Goal: Task Accomplishment & Management: Manage account settings

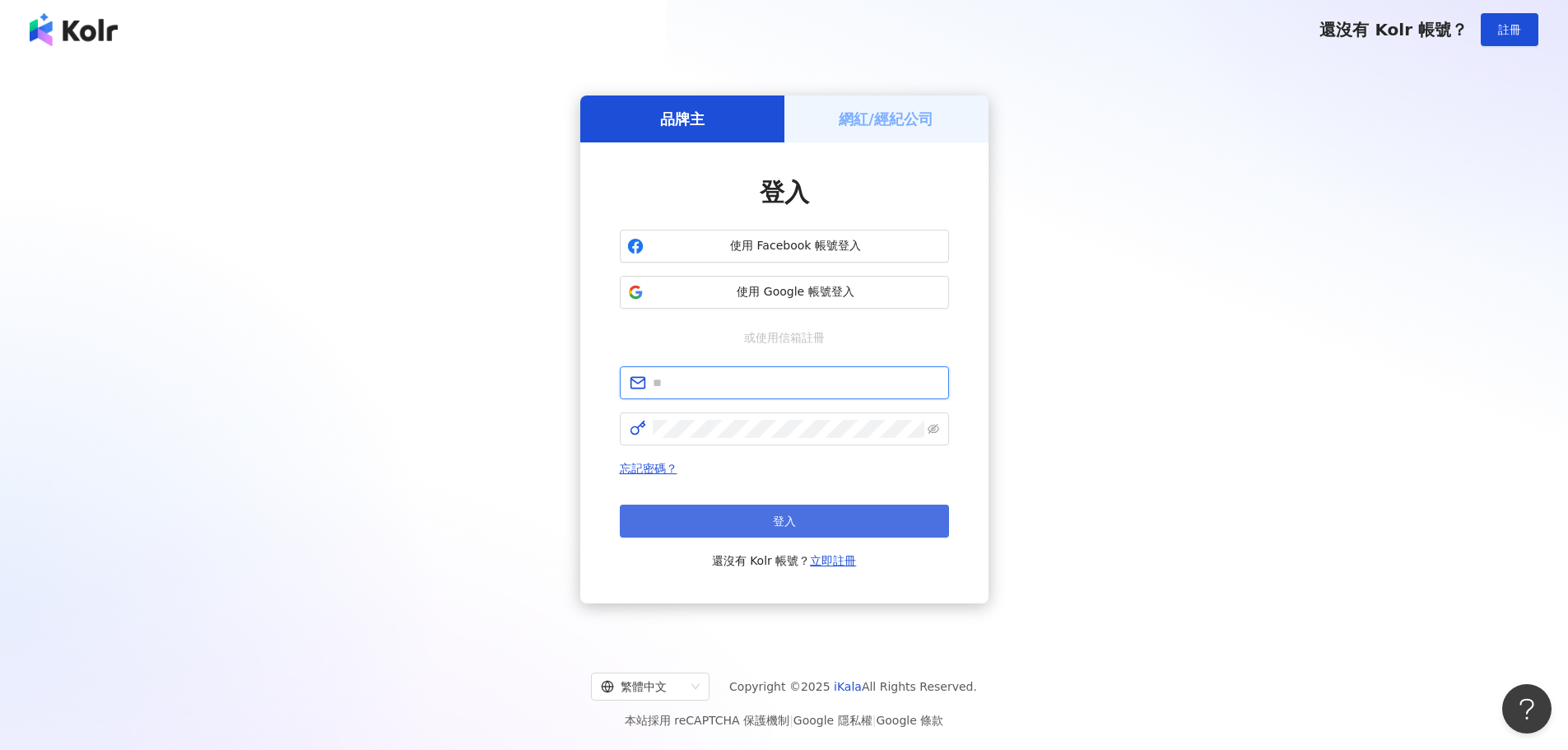
type input "**********"
click at [733, 536] on button "登入" at bounding box center [784, 521] width 329 height 33
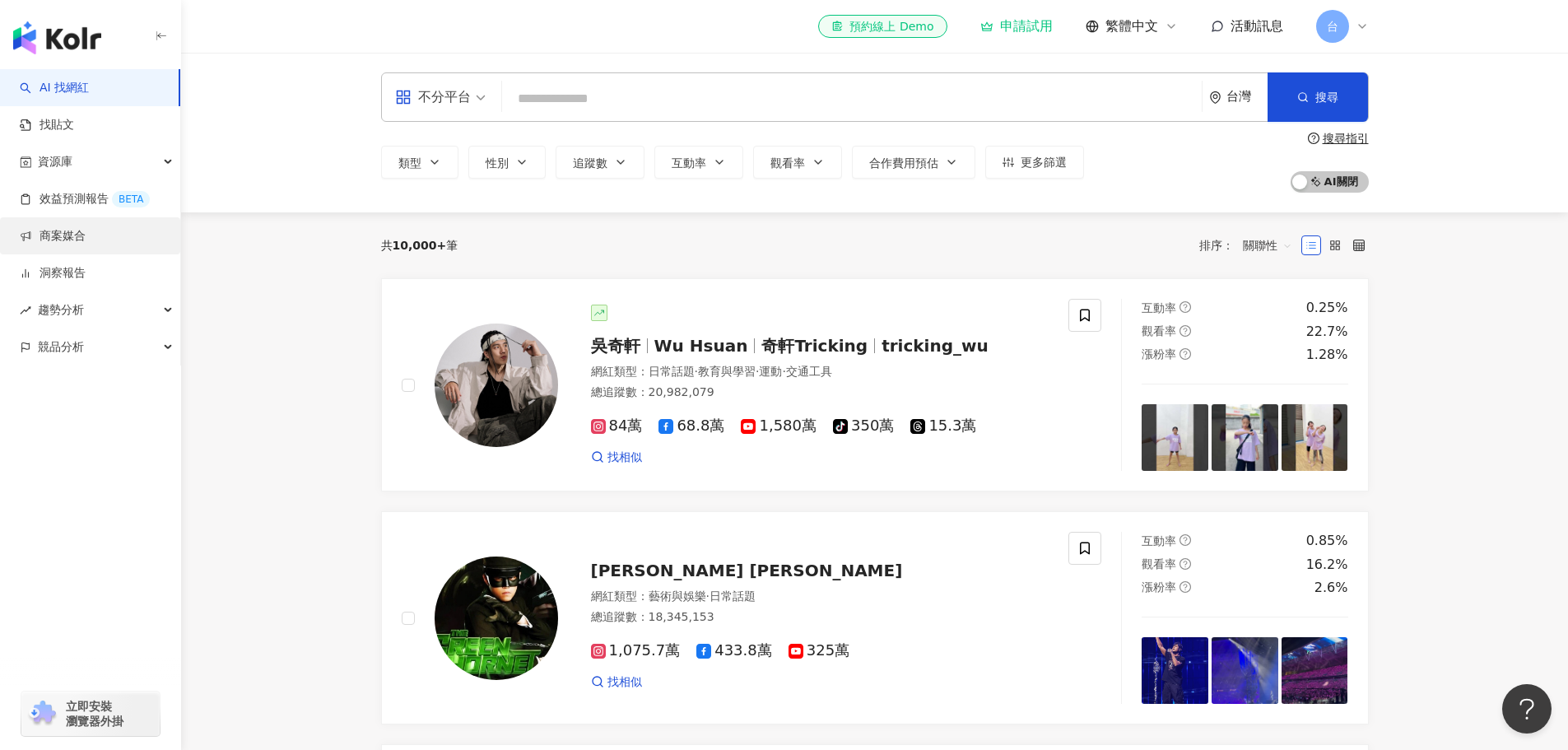
click at [84, 242] on link "商案媒合" at bounding box center [53, 236] width 65 height 16
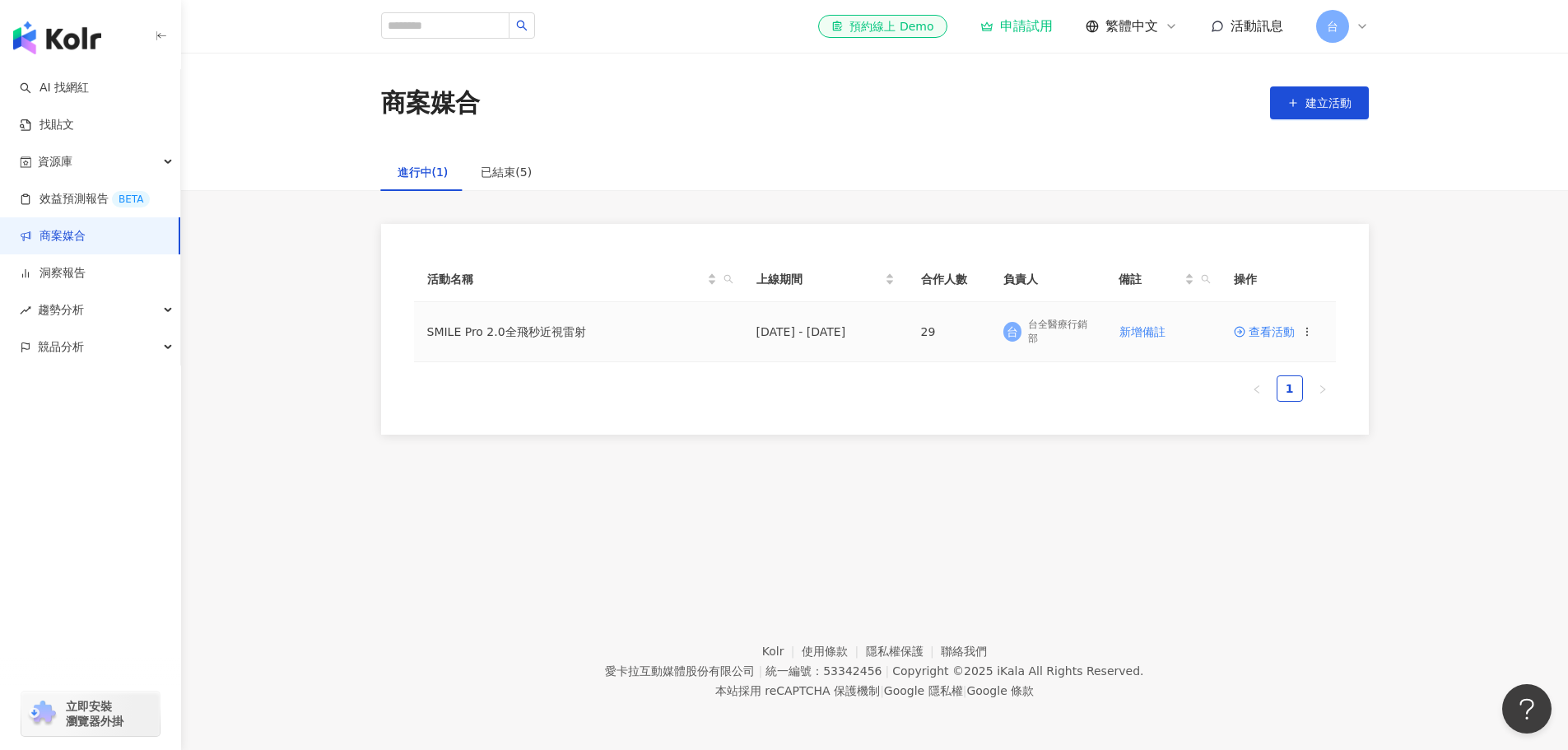
click at [1264, 332] on span "查看活動" at bounding box center [1264, 331] width 61 height 12
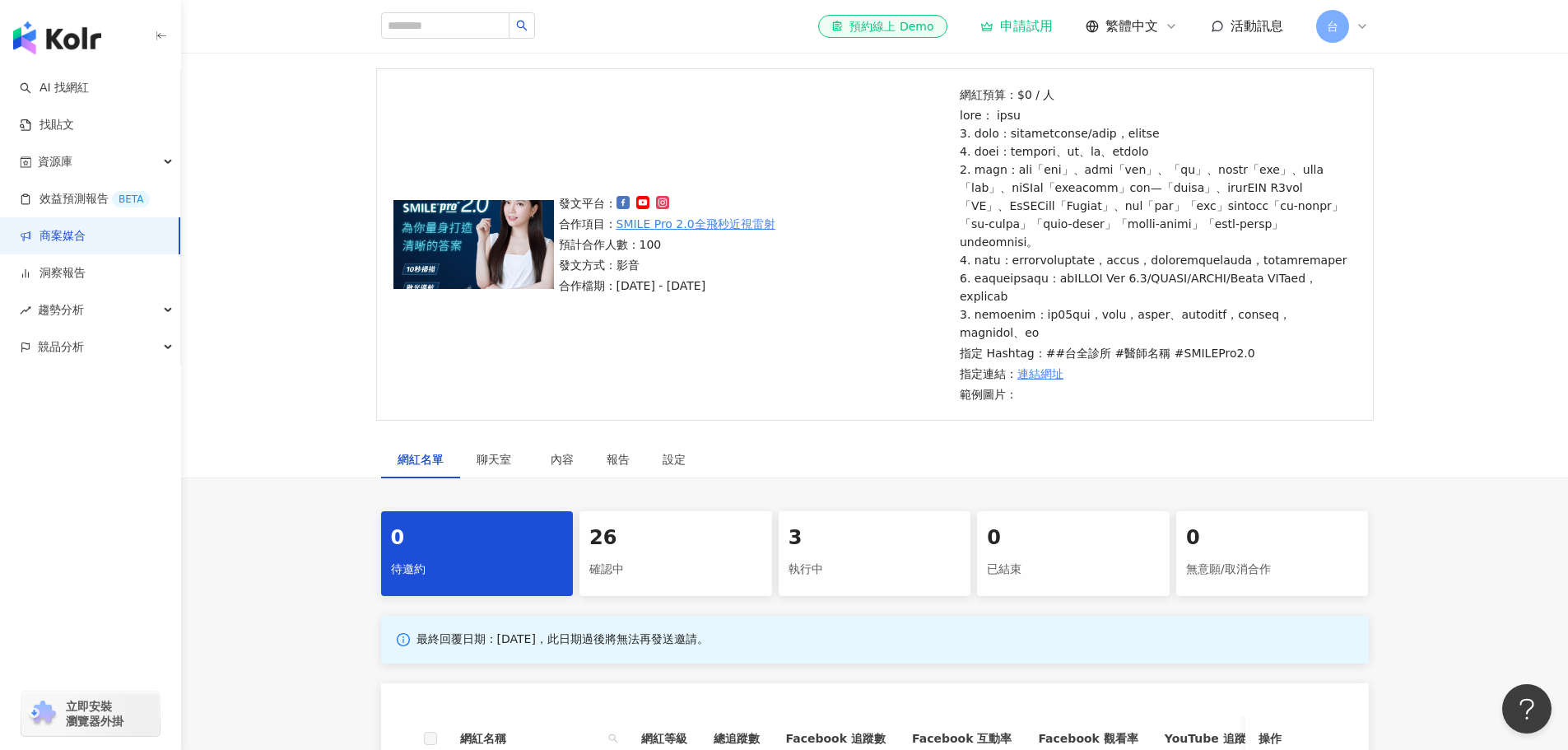
scroll to position [164, 0]
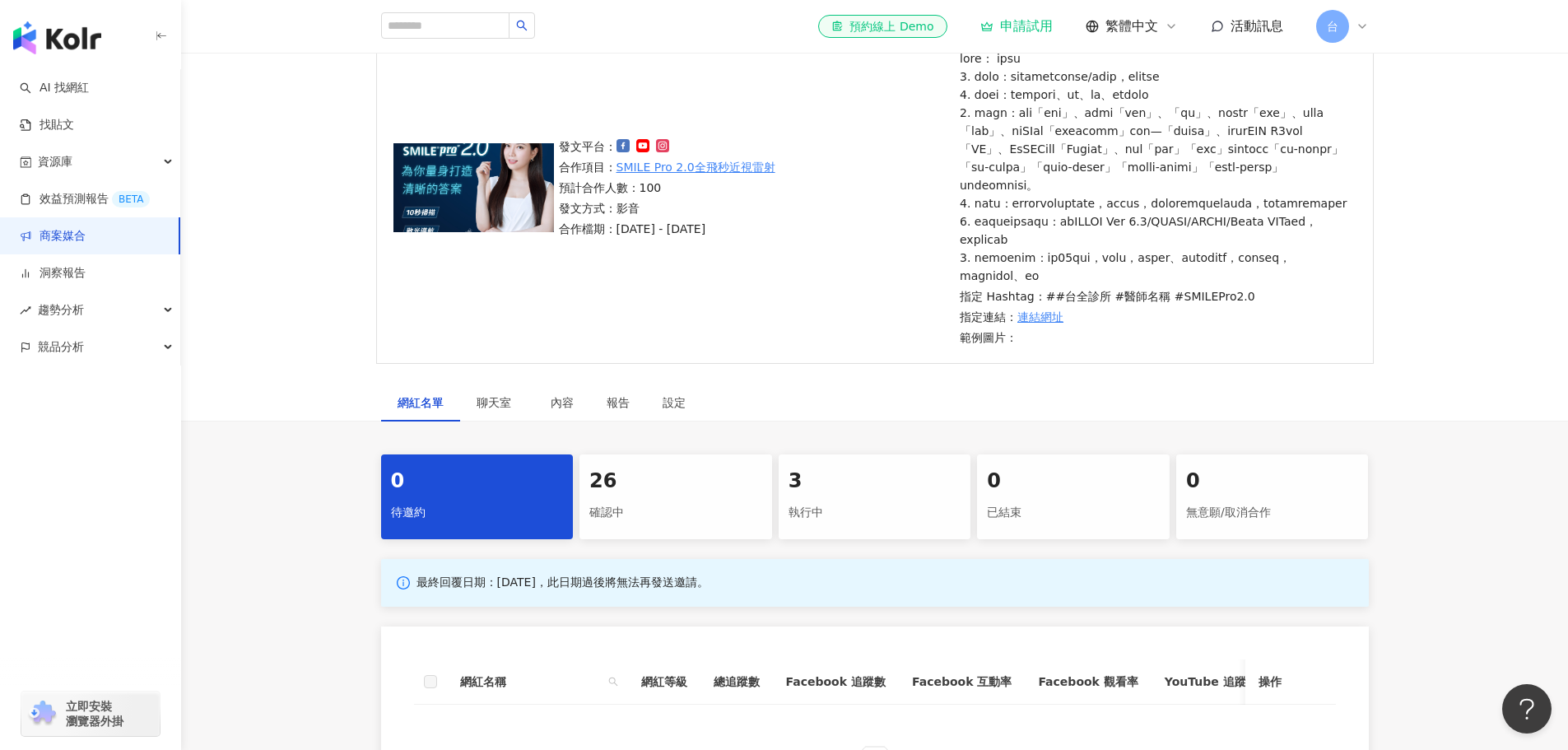
click at [834, 496] on div "3" at bounding box center [875, 481] width 173 height 28
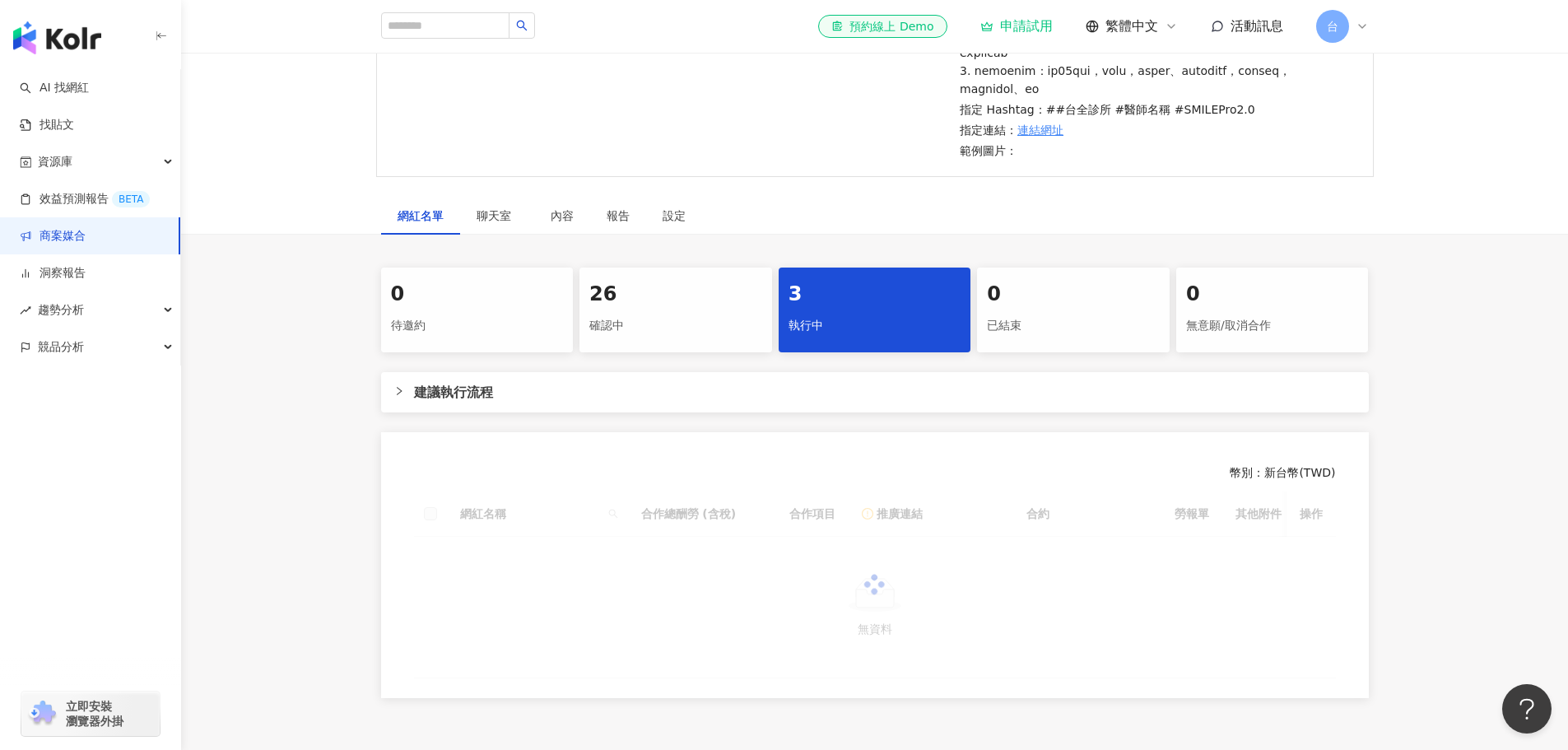
scroll to position [494, 0]
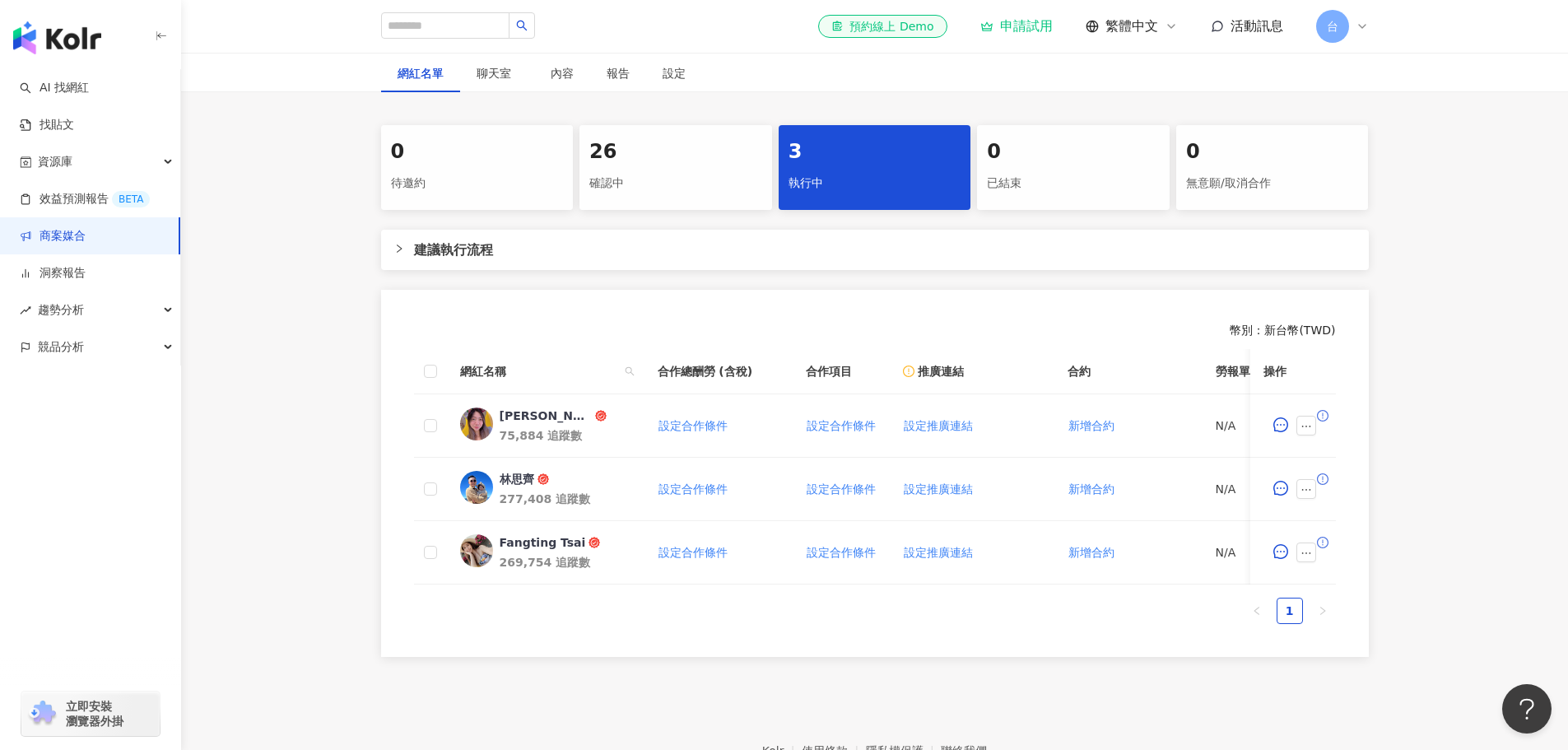
click at [652, 202] on div "26 確認中" at bounding box center [676, 167] width 193 height 84
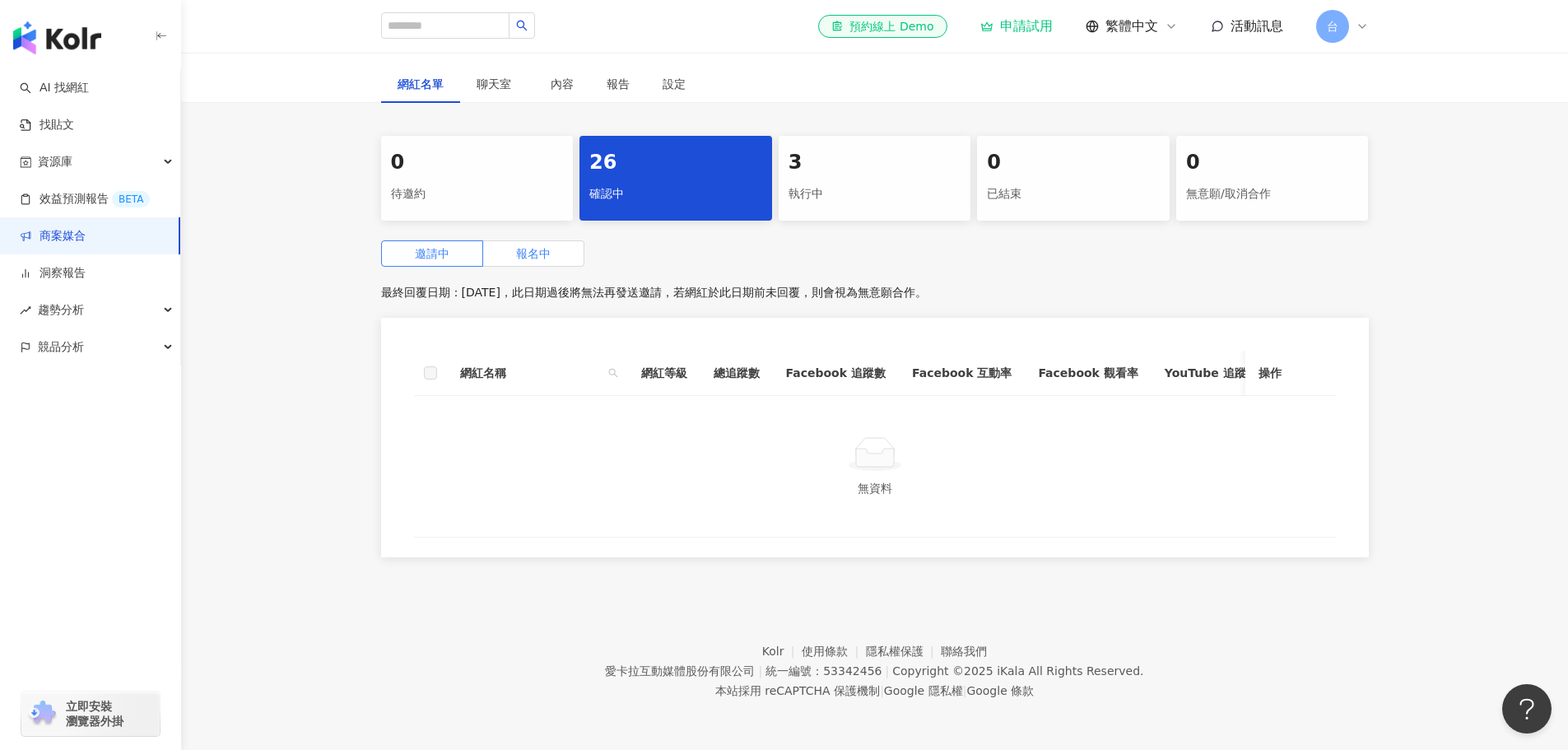
click at [550, 267] on label "報名中" at bounding box center [533, 253] width 101 height 26
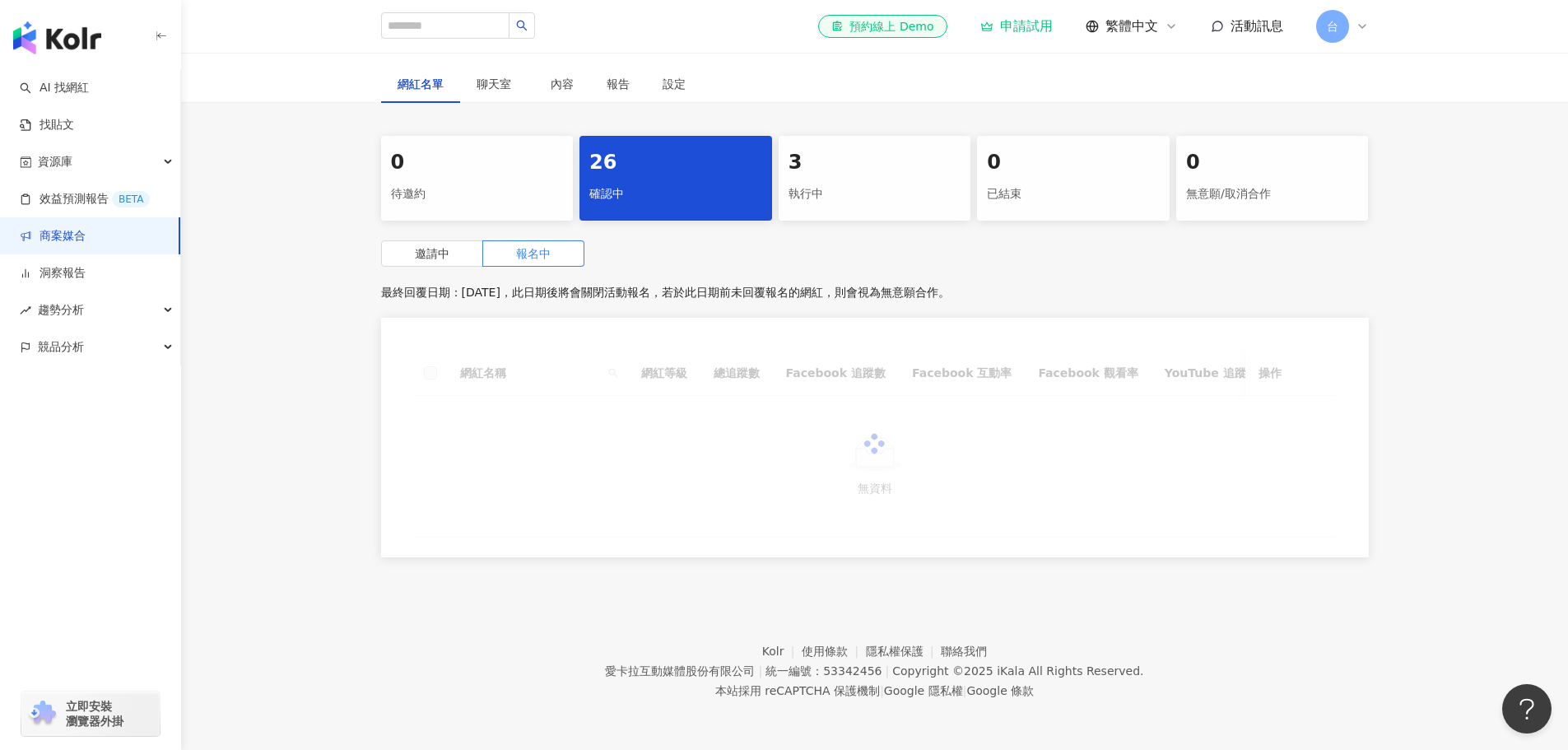
click at [1260, 23] on span "活動訊息" at bounding box center [1257, 25] width 53 height 15
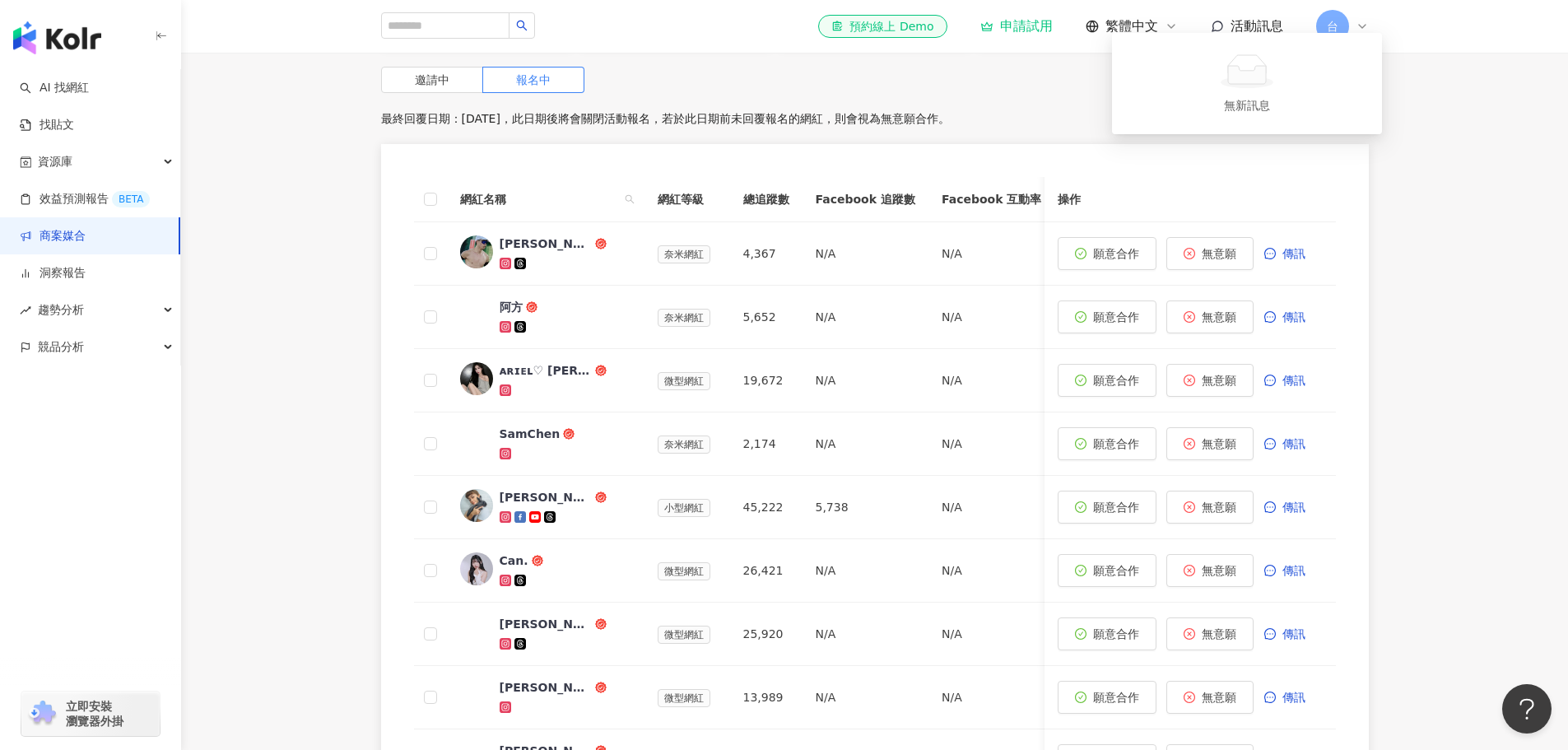
scroll to position [658, 0]
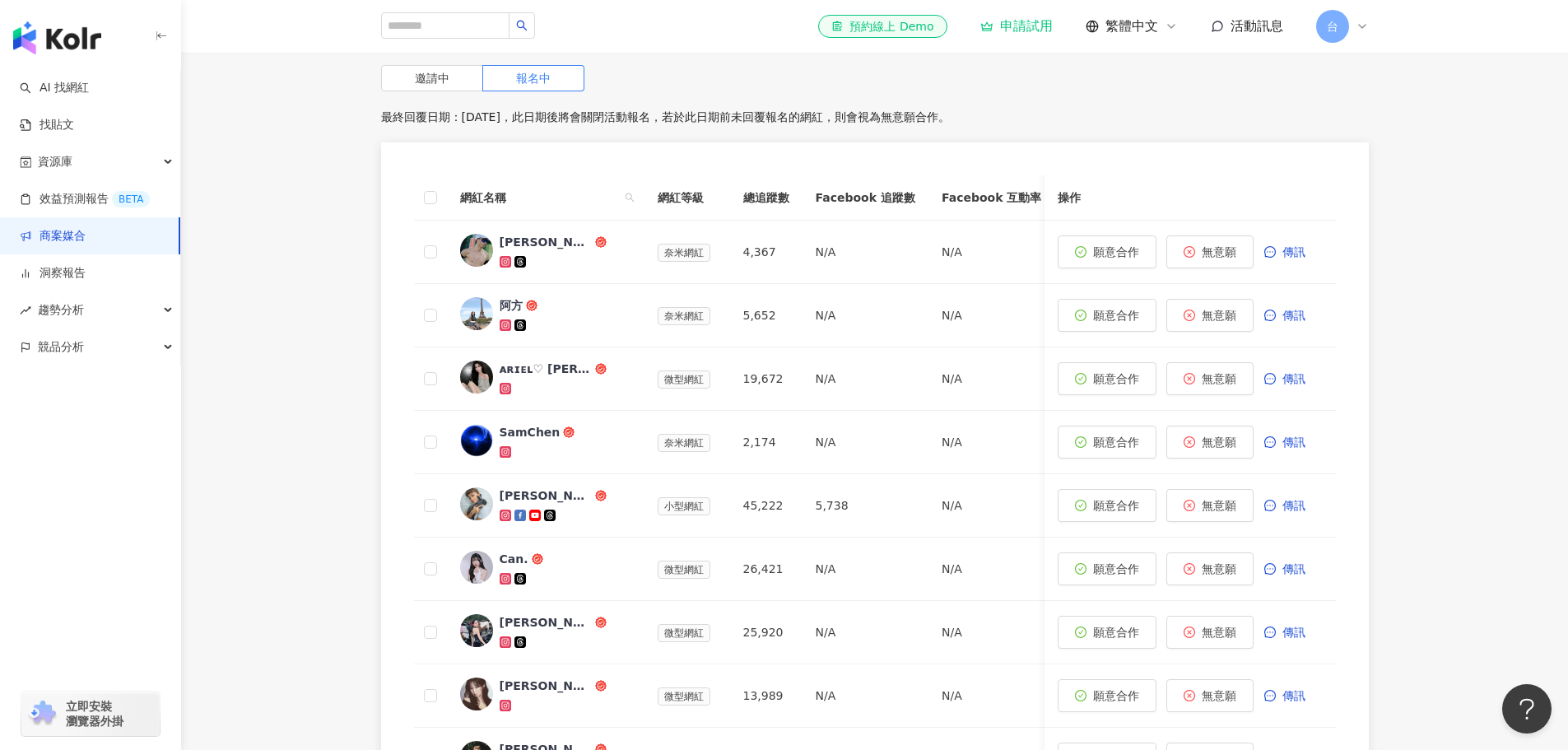
drag, startPoint x: 295, startPoint y: 646, endPoint x: 266, endPoint y: 644, distance: 29.1
click at [266, 644] on div "0 待邀約 26 確認中 3 執行中 0 已結束 0 無意願/取消合作 邀請中 報名中 最終回覆日期：[DATE]，此日期後將會關閉活動報名，若於此日期前未回…" at bounding box center [874, 449] width 1387 height 976
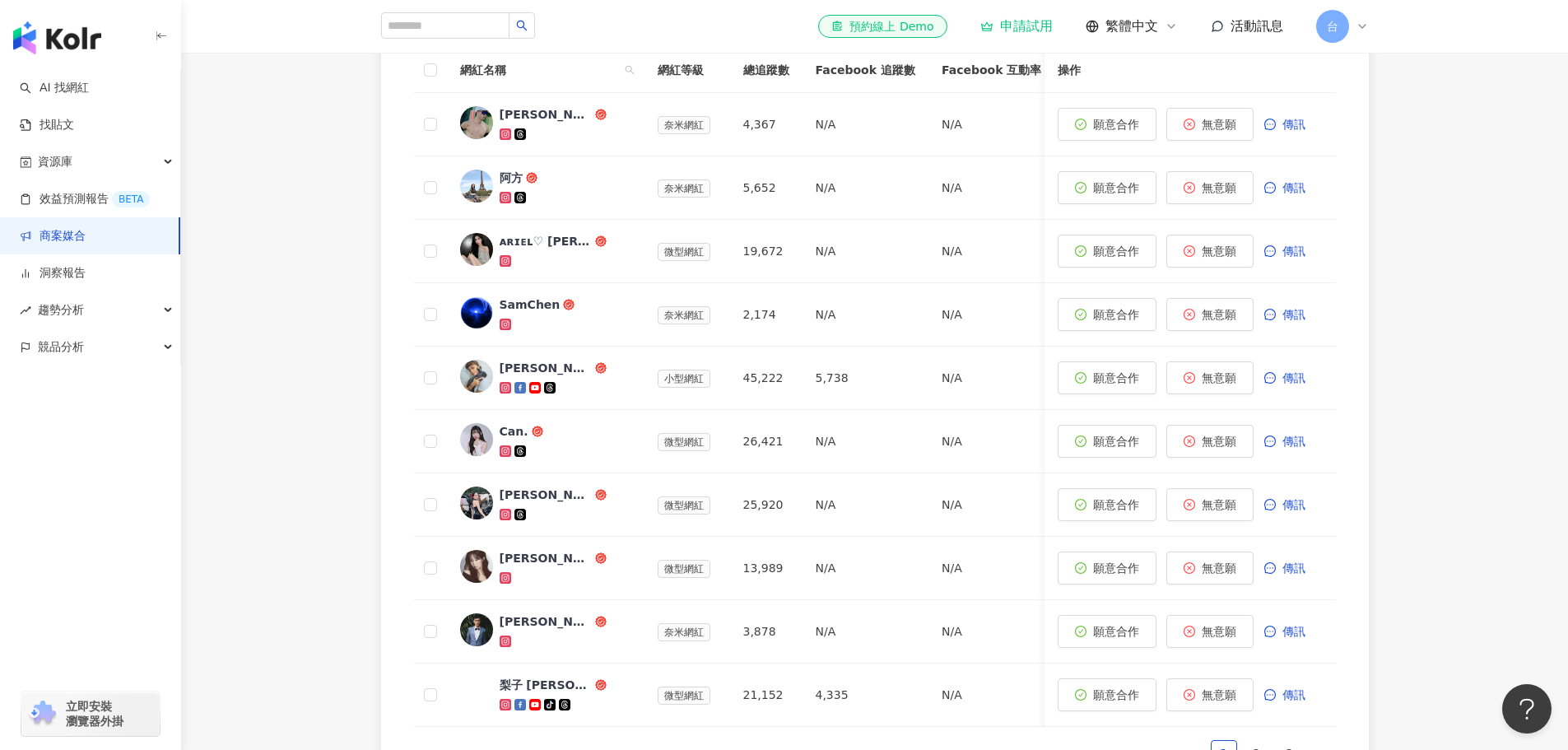
scroll to position [823, 0]
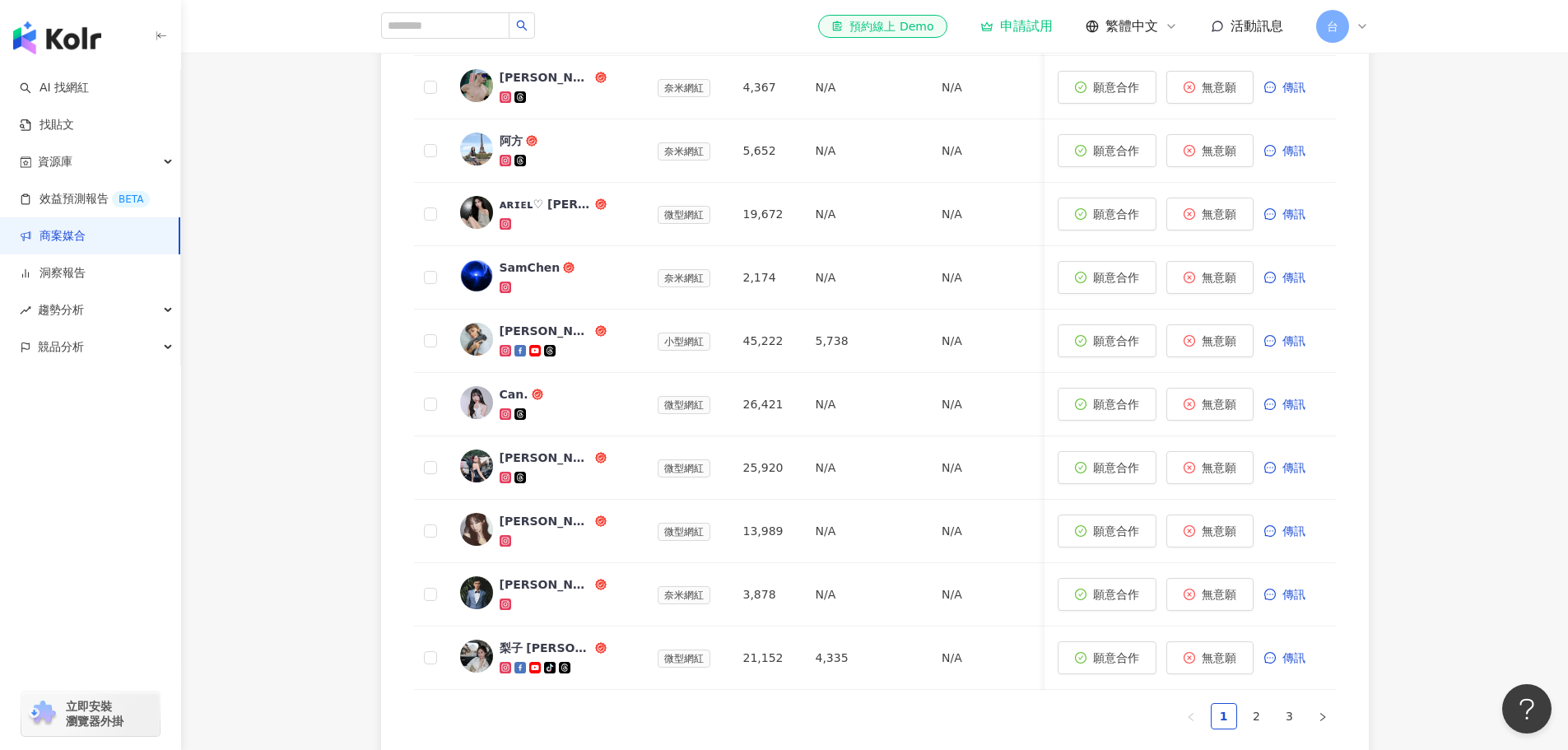
drag, startPoint x: 250, startPoint y: 618, endPoint x: 223, endPoint y: 627, distance: 28.5
click at [223, 627] on div "0 待邀約 26 確認中 3 執行中 0 已結束 0 無意願/取消合作 邀請中 報名中 最終回覆日期：[DATE]，此日期後將會關閉活動報名，若於此日期前未回…" at bounding box center [874, 283] width 1387 height 976
drag, startPoint x: 298, startPoint y: 662, endPoint x: 274, endPoint y: 656, distance: 24.7
click at [274, 656] on div "0 待邀約 26 確認中 3 執行中 0 已結束 0 無意願/取消合作 邀請中 報名中 最終回覆日期：[DATE]，此日期後將會關閉活動報名，若於此日期前未回…" at bounding box center [874, 283] width 1387 height 976
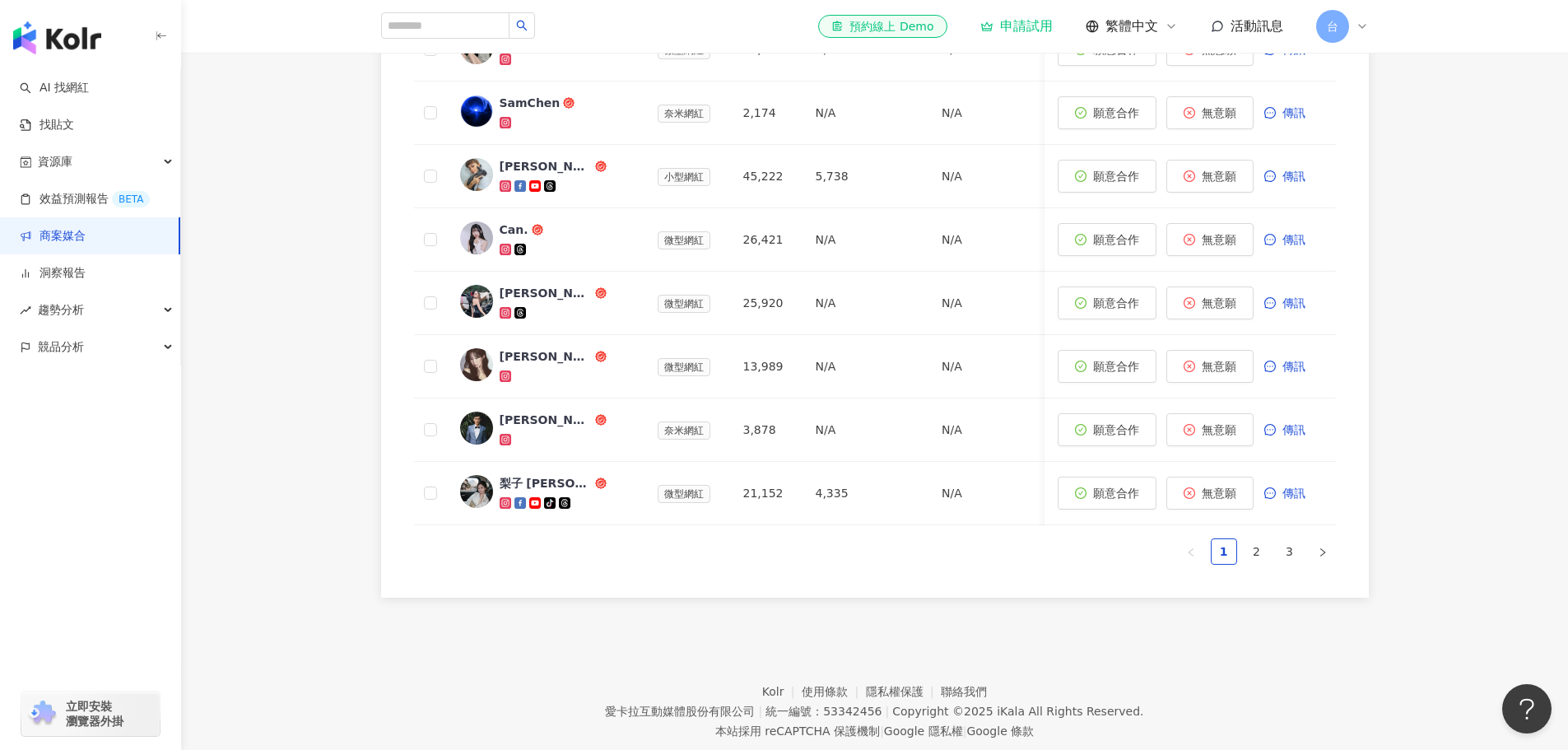
drag, startPoint x: 285, startPoint y: 640, endPoint x: 279, endPoint y: 648, distance: 10.0
click at [279, 607] on div "0 待邀約 26 確認中 3 執行中 0 已結束 0 無意願/取消合作 邀請中 報名中 最終回覆日期：[DATE]，此日期後將會關閉活動報名，若於此日期前未回…" at bounding box center [874, 119] width 1387 height 976
drag, startPoint x: 279, startPoint y: 649, endPoint x: 261, endPoint y: 664, distance: 23.4
click at [261, 664] on footer "Kolr 使用條款 隱私權保護 聯絡我們 愛[PERSON_NAME]互動媒體股份有限公司 | 統一編號：53342456 | Copyright © 202…" at bounding box center [874, 698] width 1387 height 183
drag, startPoint x: 855, startPoint y: 707, endPoint x: 829, endPoint y: 702, distance: 26.5
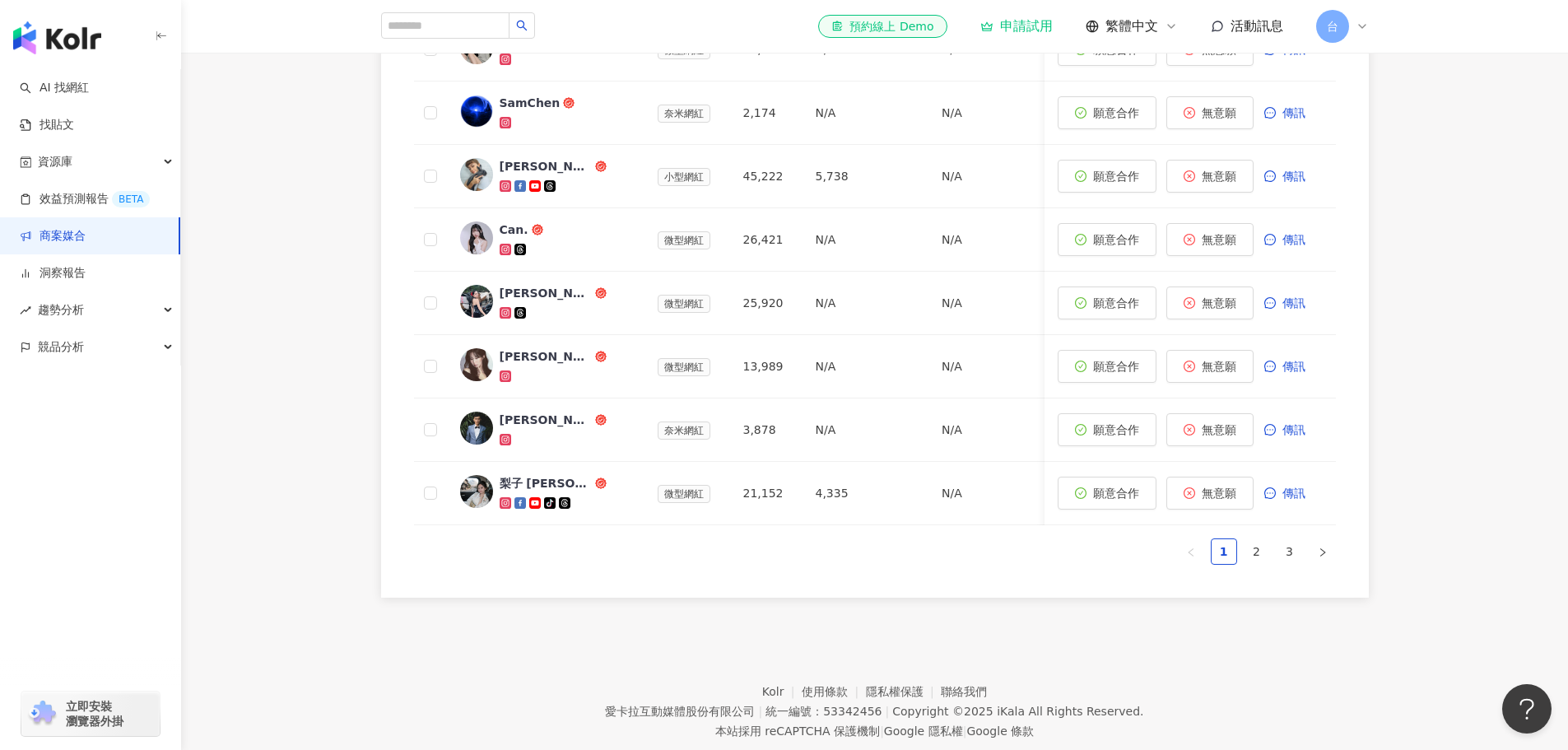
click at [829, 702] on footer "Kolr 使用條款 隱私權保護 聯絡我們 愛[PERSON_NAME]互動媒體股份有限公司 | 統一編號：53342456 | Copyright © 202…" at bounding box center [874, 698] width 1387 height 183
drag, startPoint x: 865, startPoint y: 648, endPoint x: 856, endPoint y: 637, distance: 14.2
click at [856, 597] on div "網紅名稱 網紅等級 總追蹤數 Facebook 追蹤數 Facebook 互動率 Facebook 觀看率 YouTube 追蹤數 YouTube 互動率 Y…" at bounding box center [875, 205] width 987 height 785
drag, startPoint x: 856, startPoint y: 637, endPoint x: 835, endPoint y: 644, distance: 22.1
click at [835, 597] on div "網紅名稱 網紅等級 總追蹤數 Facebook 追蹤數 Facebook 互動率 Facebook 觀看率 YouTube 追蹤數 YouTube 互動率 Y…" at bounding box center [875, 205] width 987 height 785
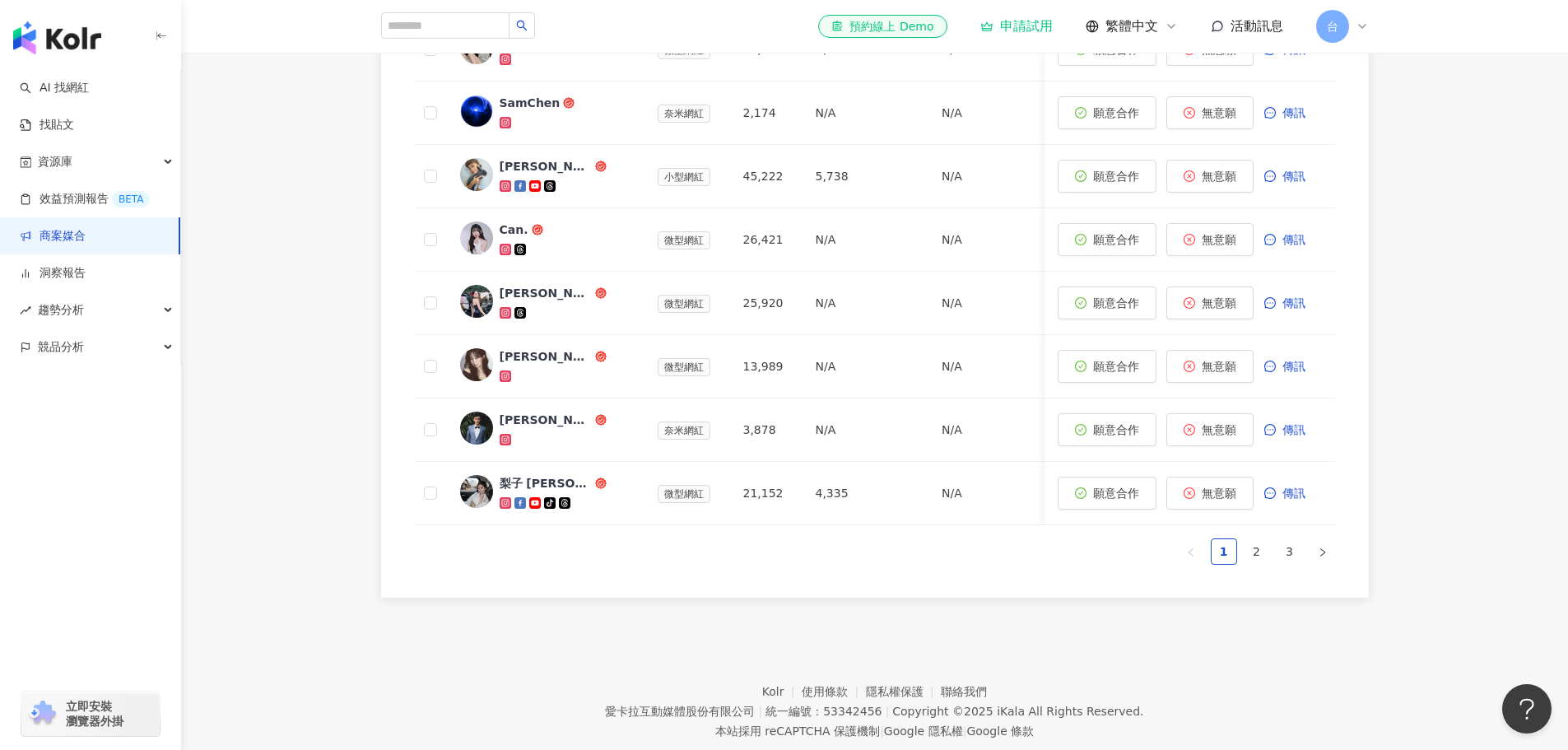
drag, startPoint x: 666, startPoint y: 661, endPoint x: 620, endPoint y: 679, distance: 49.4
click at [620, 679] on footer "Kolr 使用條款 隱私權保護 聯絡我們 愛[PERSON_NAME]互動媒體股份有限公司 | 統一編號：53342456 | Copyright © 202…" at bounding box center [874, 698] width 1387 height 183
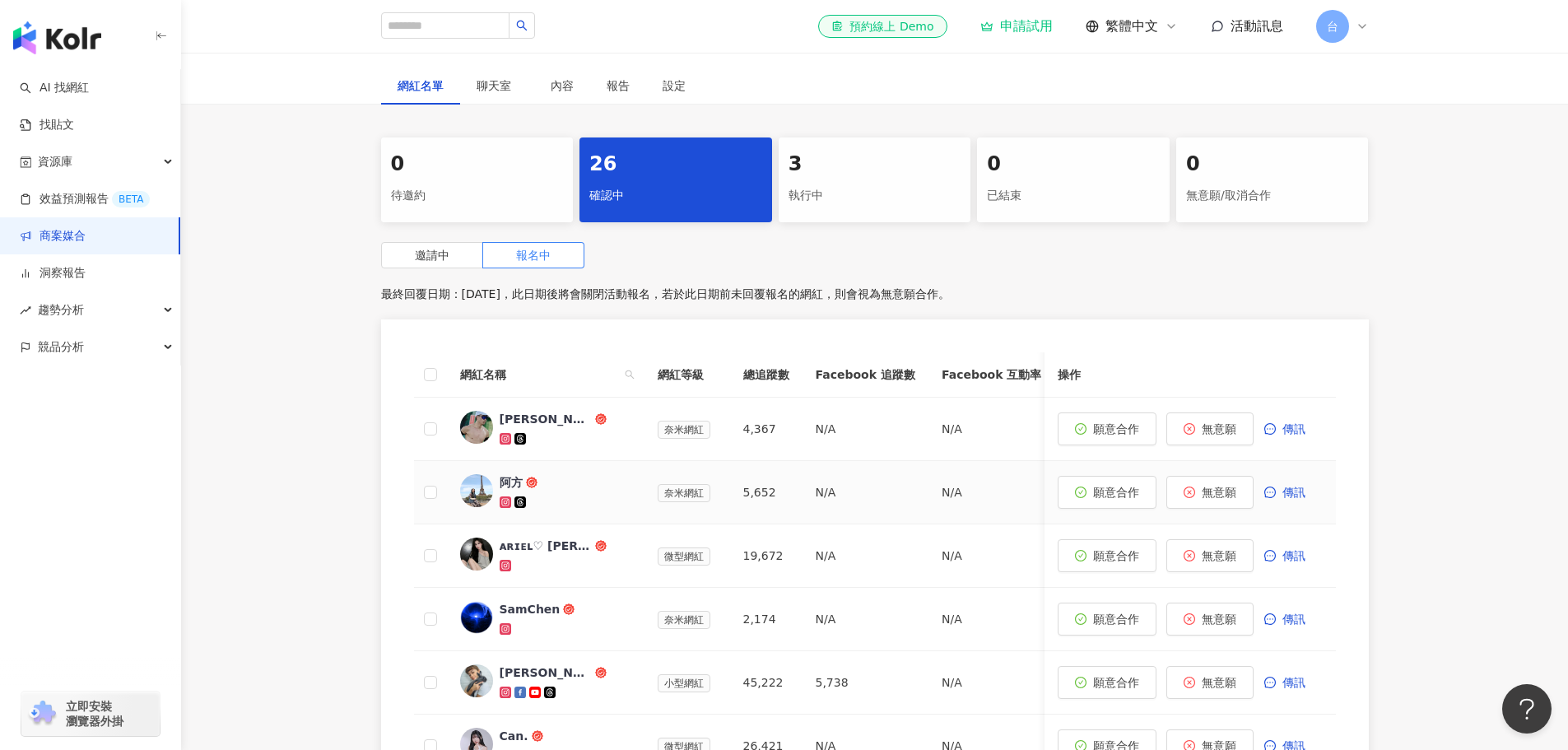
scroll to position [83, 0]
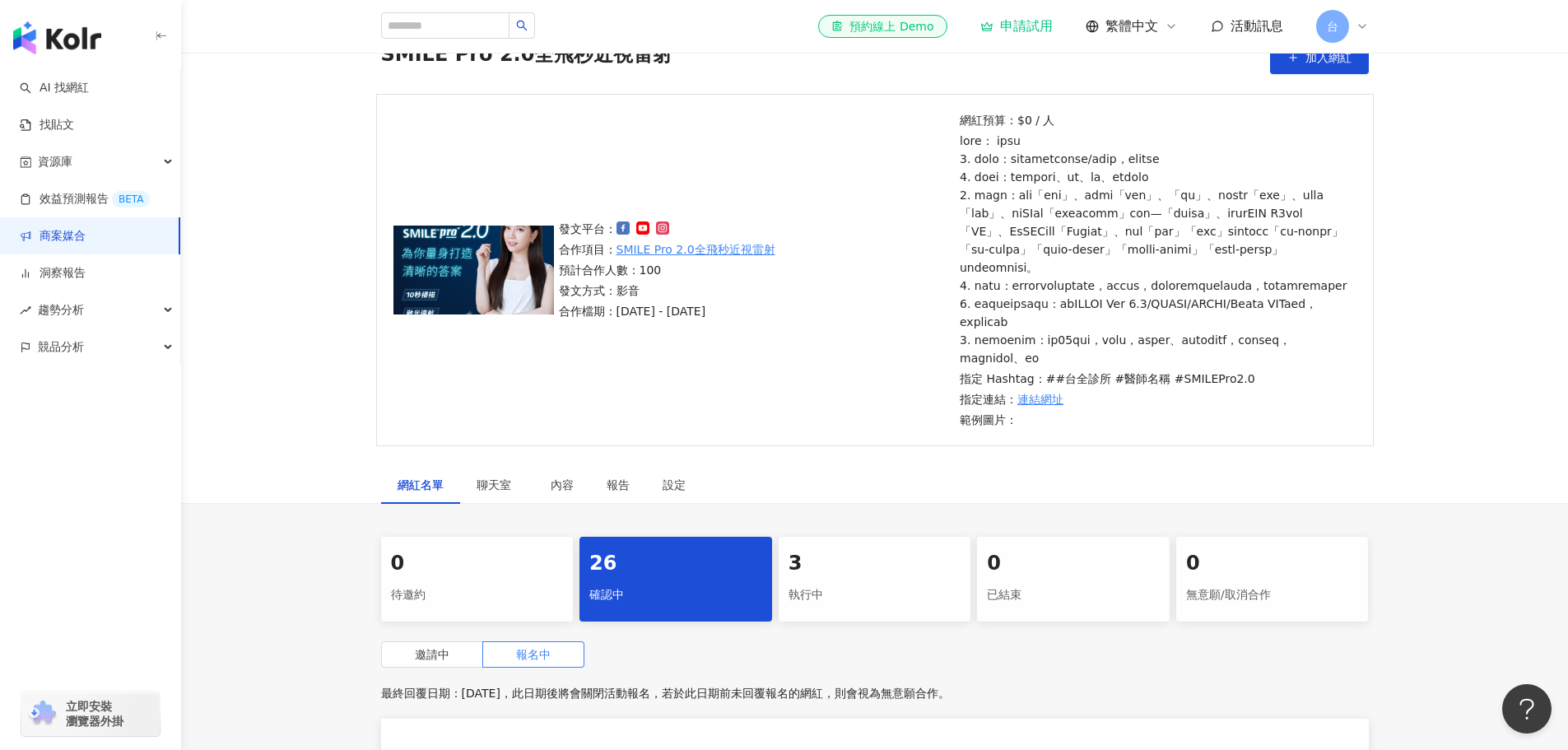
drag, startPoint x: 1336, startPoint y: 197, endPoint x: 1180, endPoint y: 230, distance: 159.5
click at [1323, 183] on p at bounding box center [1156, 249] width 392 height 235
click at [1242, 18] on span "活動訊息" at bounding box center [1257, 25] width 53 height 15
click at [1454, 321] on div "發文平台： 合作項目： SMILE Pro 2.0全飛秒近視雷射 預計合作人數：100 發文方式：影音 合作檔期：[DATE] - [DATE] 網紅預算：$…" at bounding box center [874, 280] width 1387 height 372
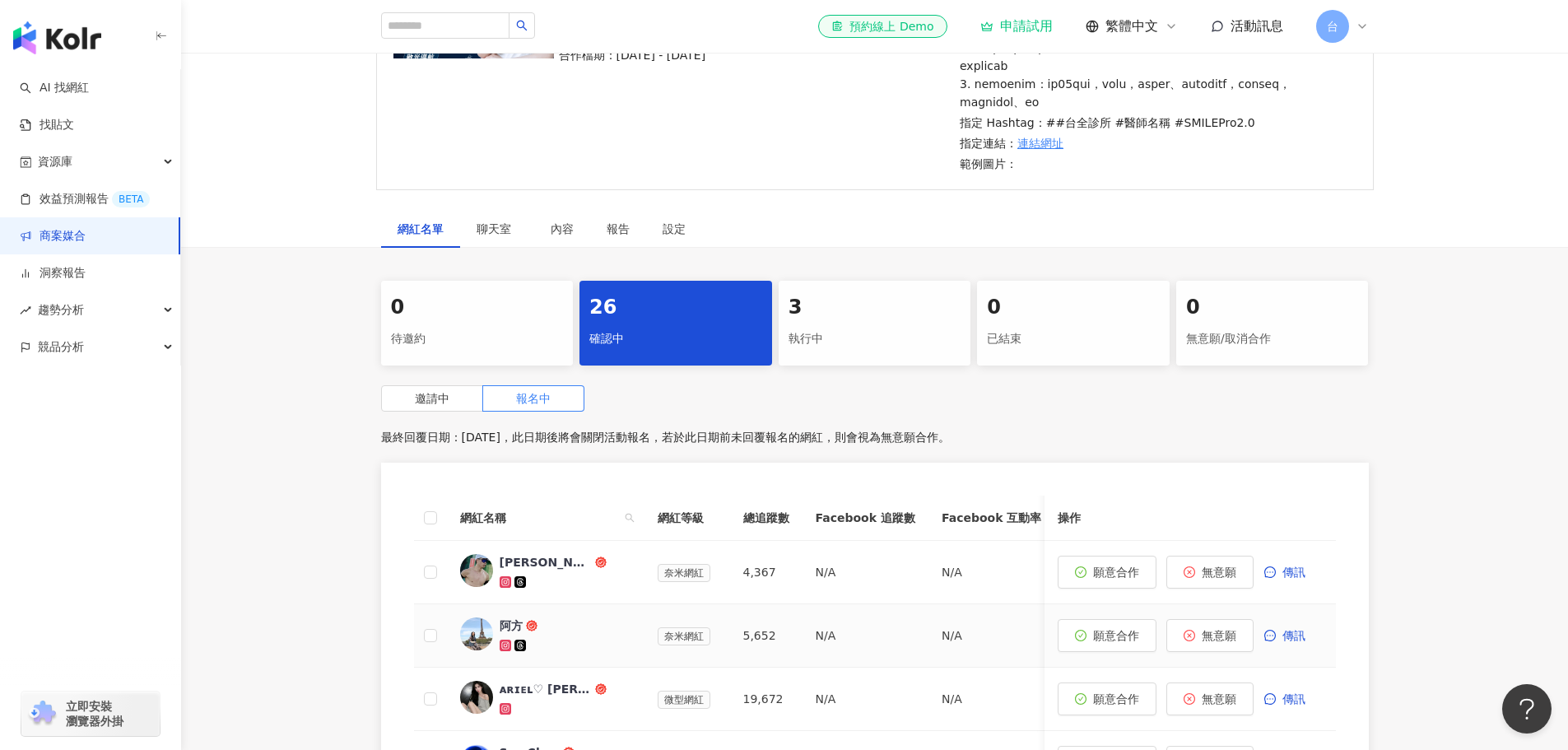
scroll to position [329, 0]
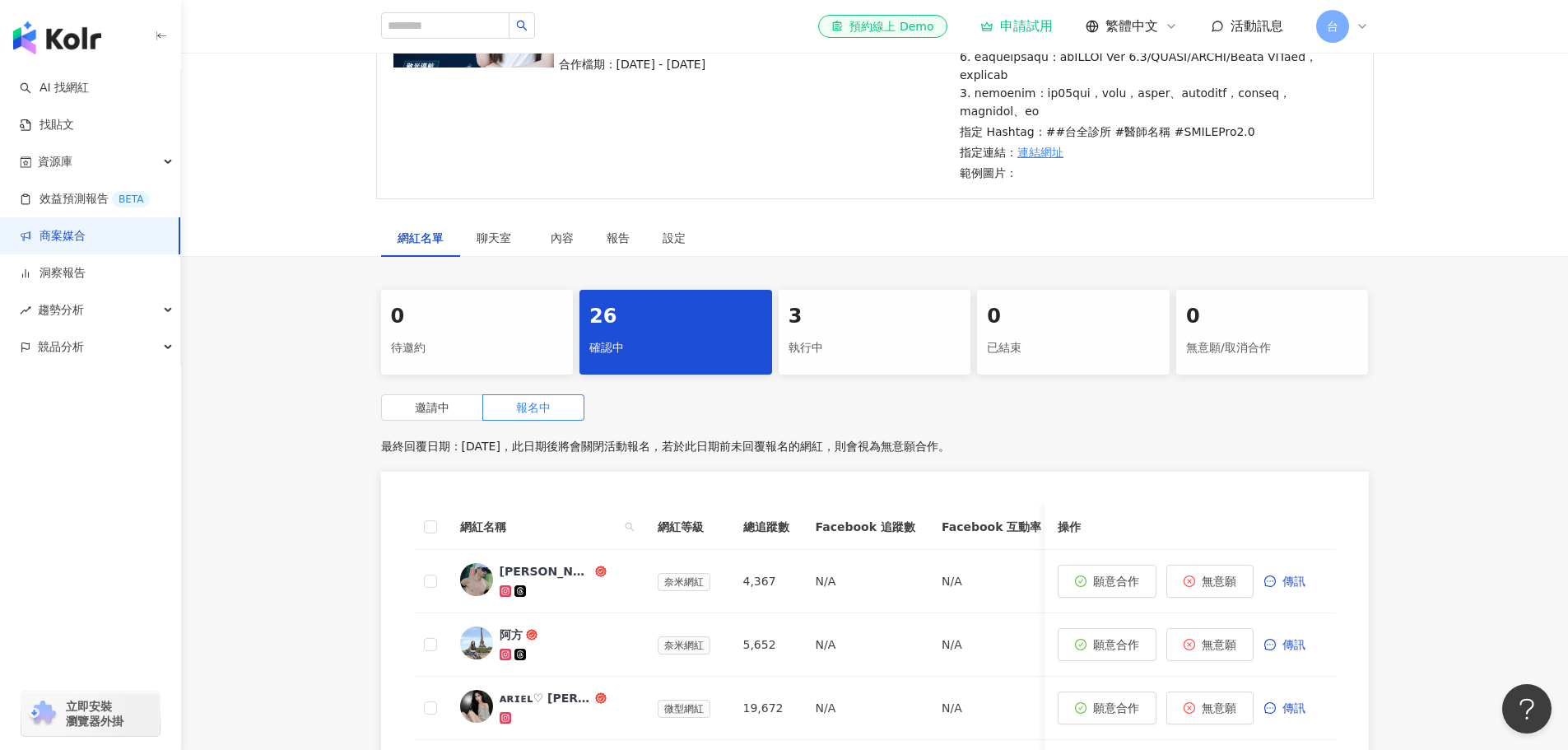
click at [810, 362] on div "執行中" at bounding box center [875, 348] width 173 height 28
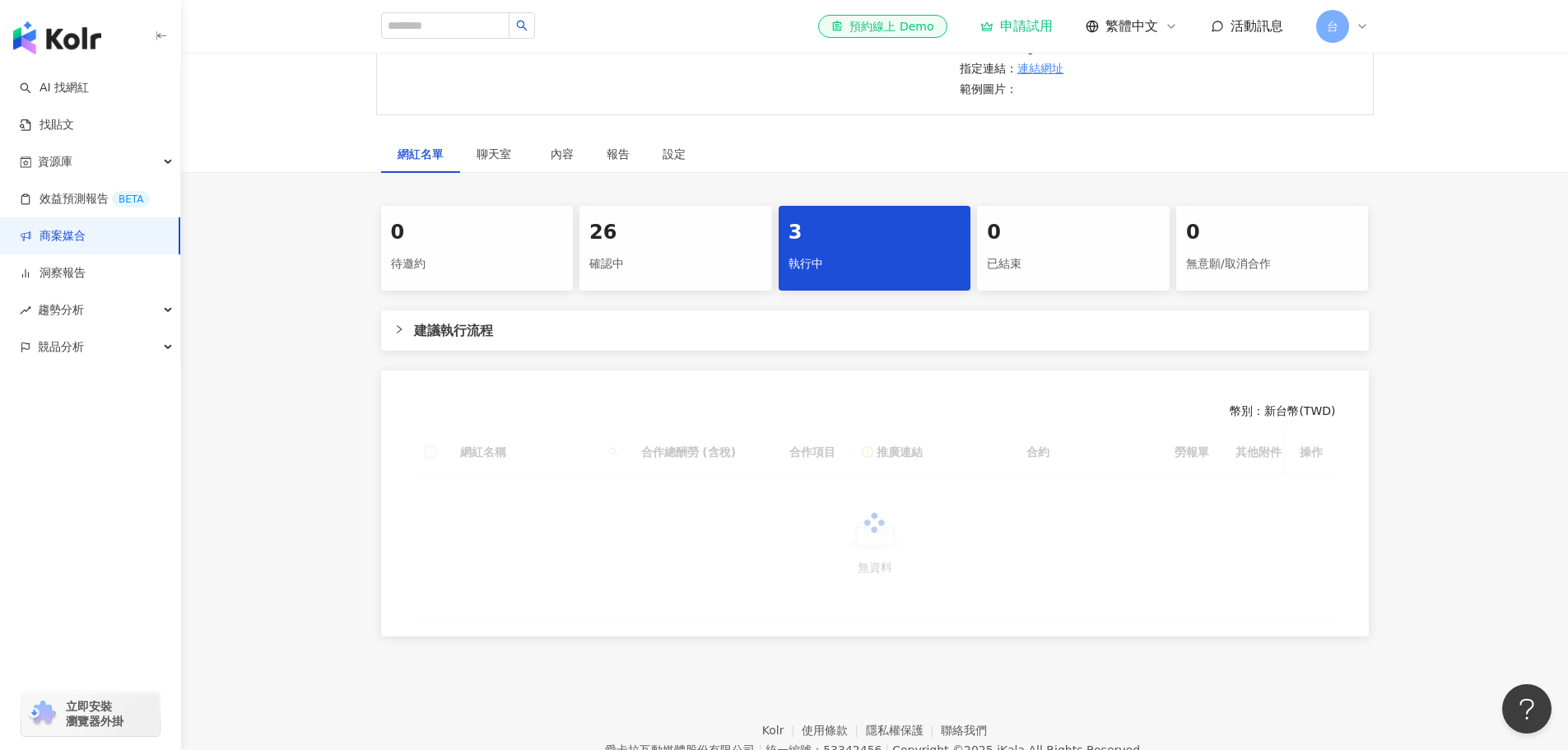
scroll to position [540, 0]
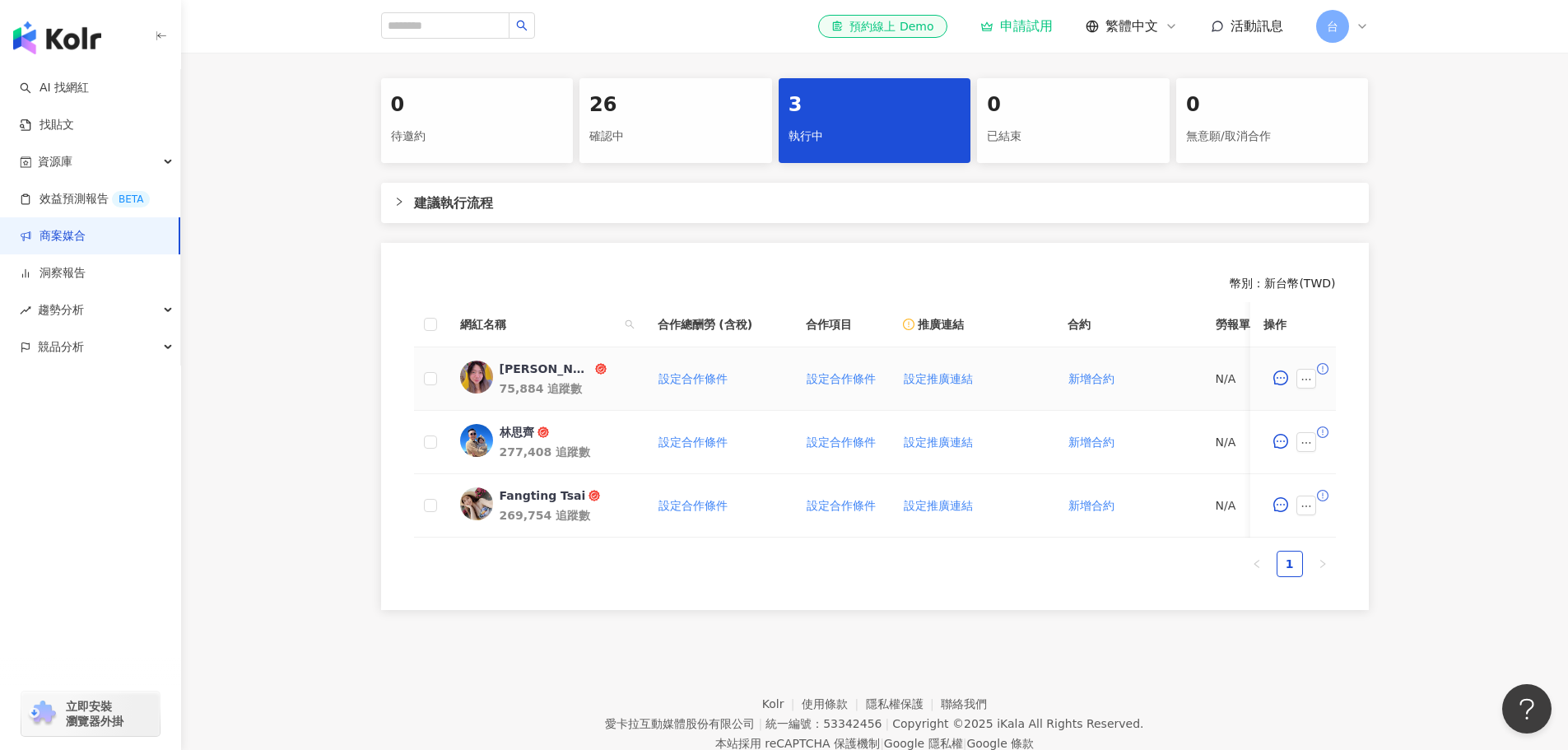
click at [552, 377] on div "[PERSON_NAME]" at bounding box center [545, 369] width 92 height 16
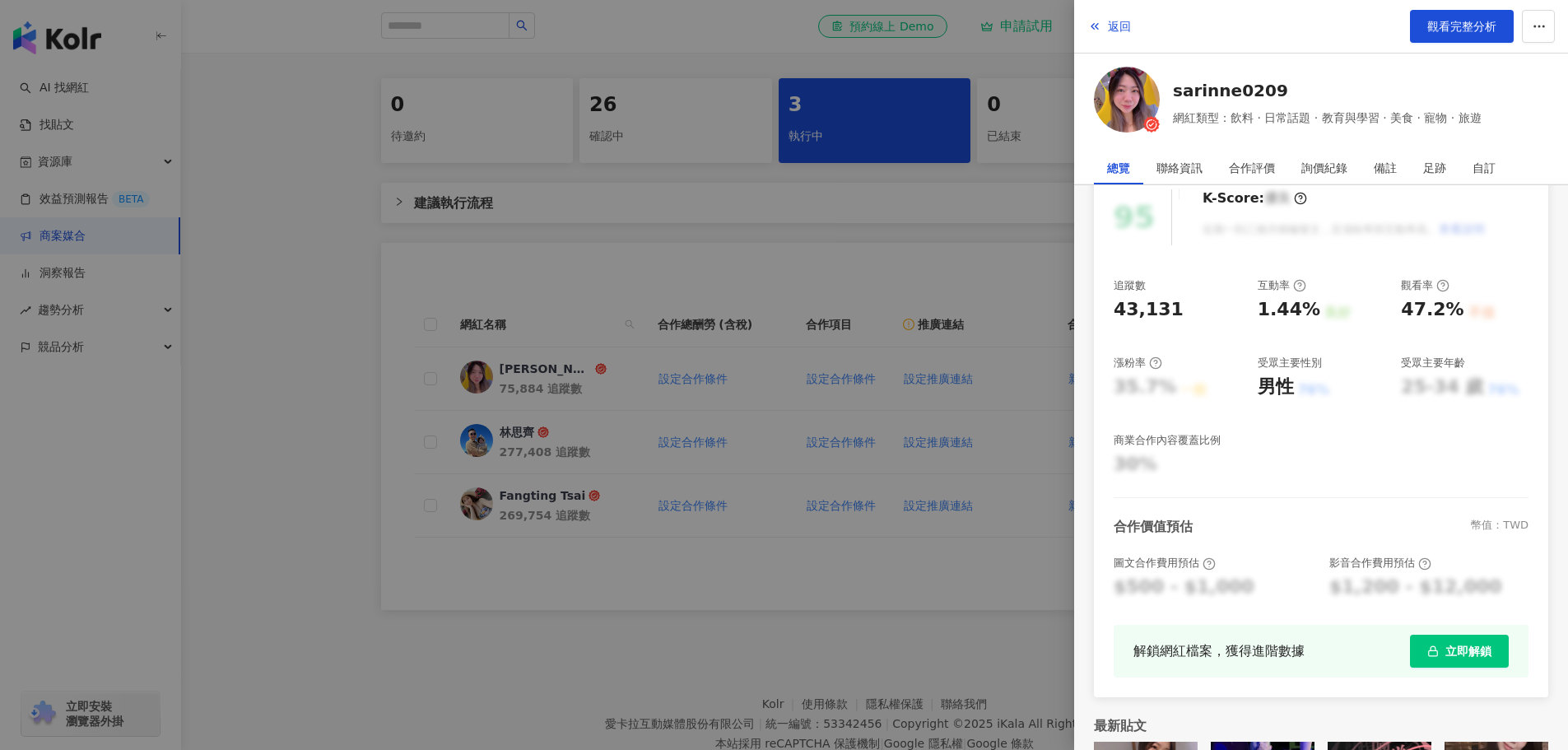
scroll to position [0, 0]
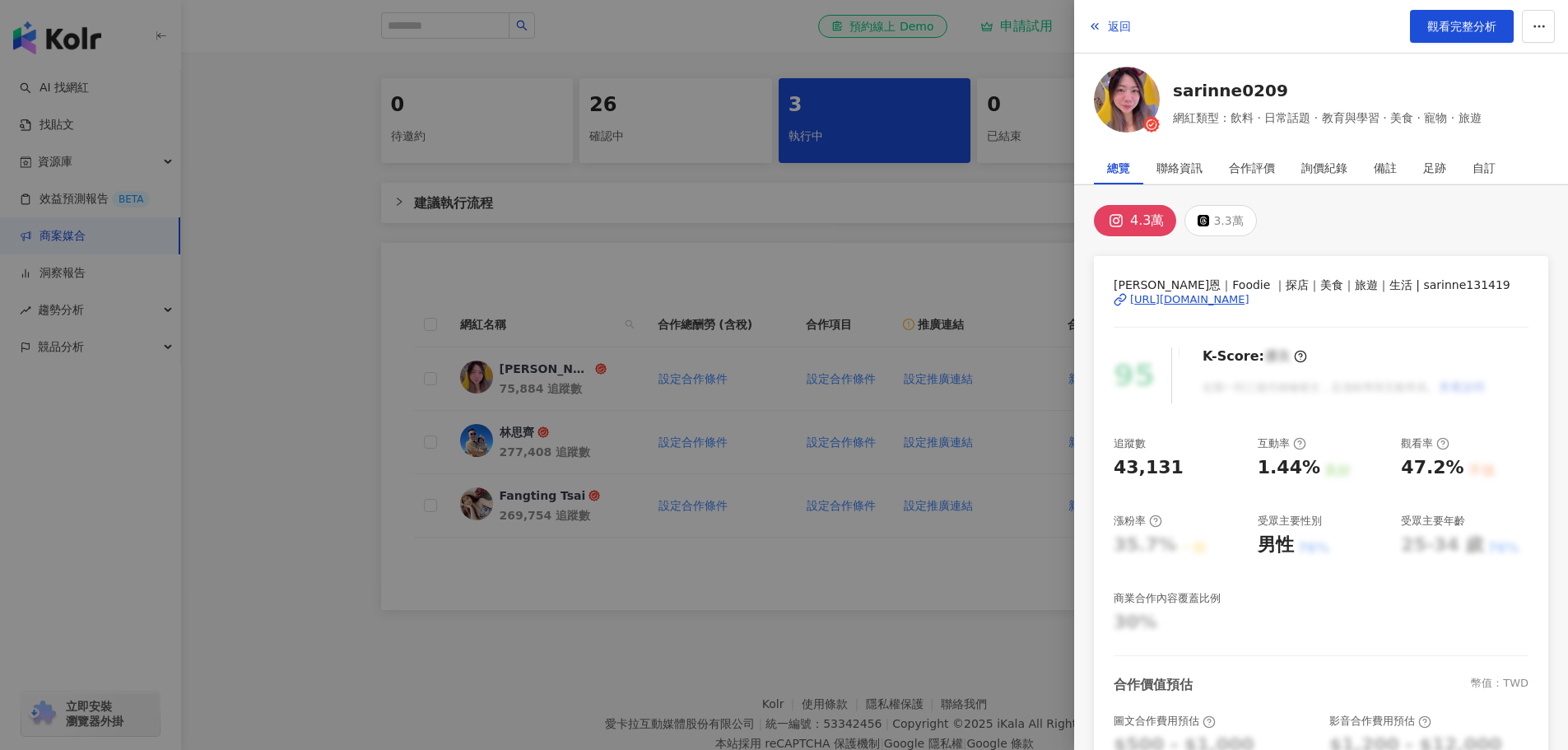
click at [987, 237] on div at bounding box center [784, 375] width 1568 height 750
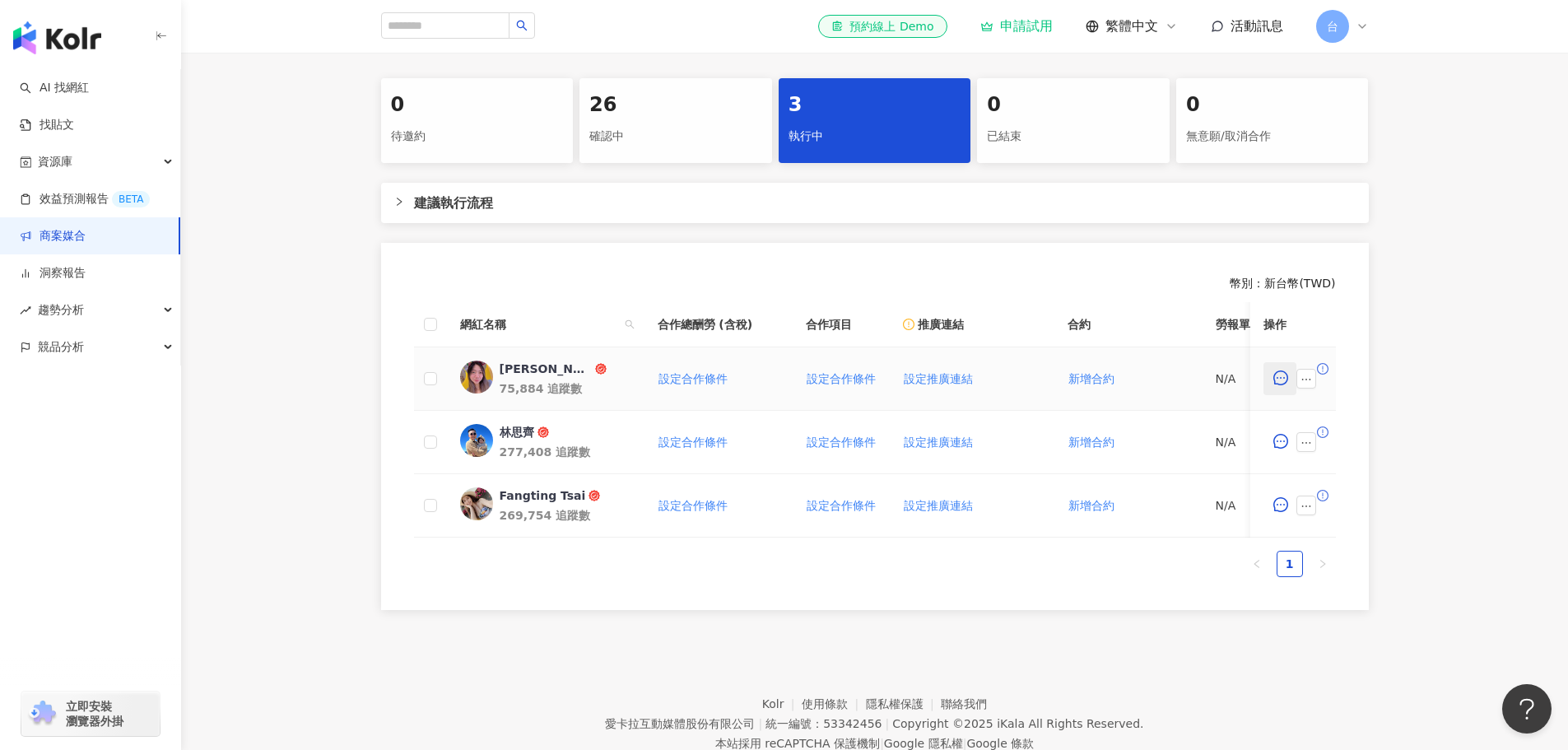
click at [1278, 385] on icon "message" at bounding box center [1281, 378] width 15 height 15
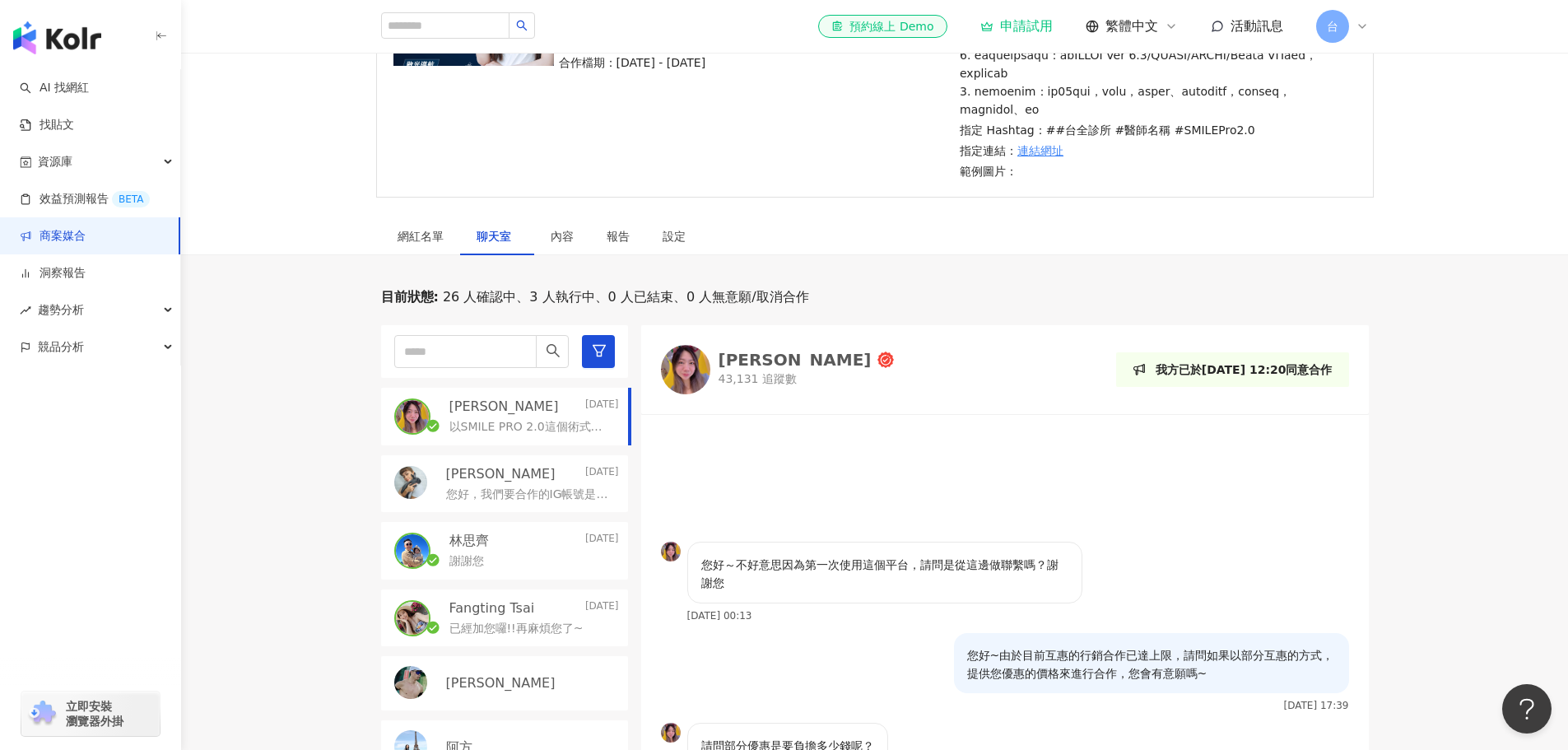
scroll to position [294, 0]
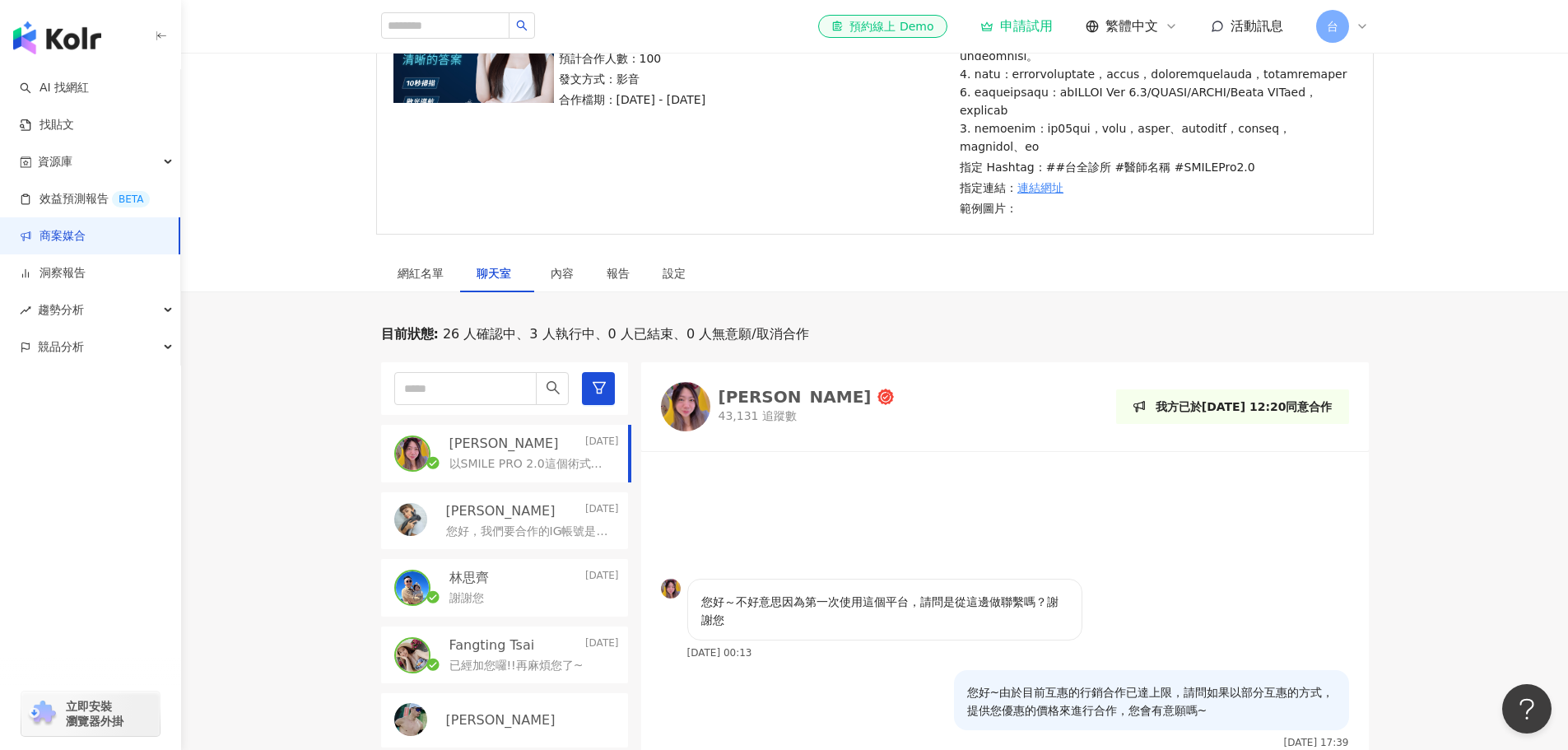
drag, startPoint x: 909, startPoint y: 506, endPoint x: 808, endPoint y: 543, distance: 107.6
click at [808, 541] on div at bounding box center [1005, 519] width 728 height 117
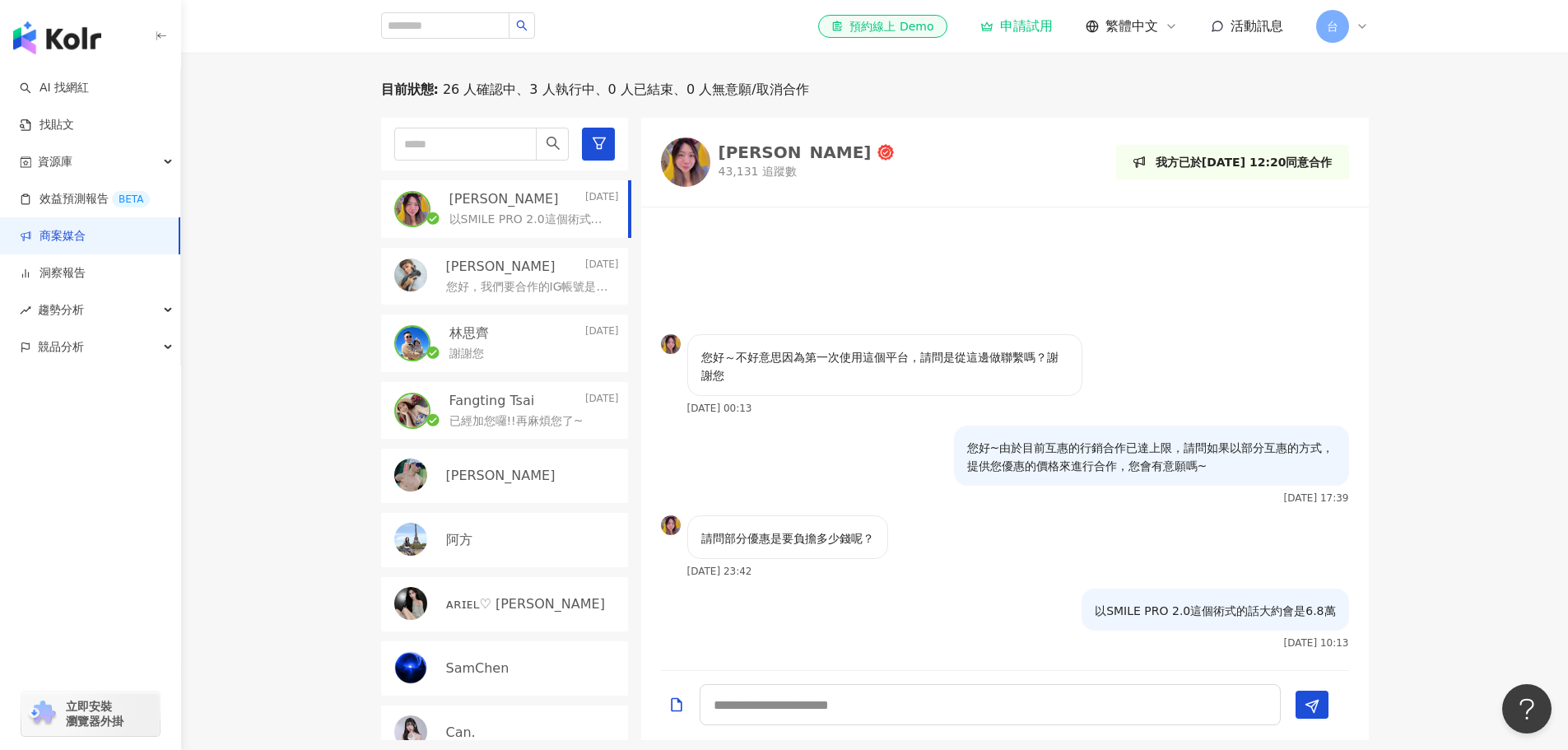
scroll to position [747, 0]
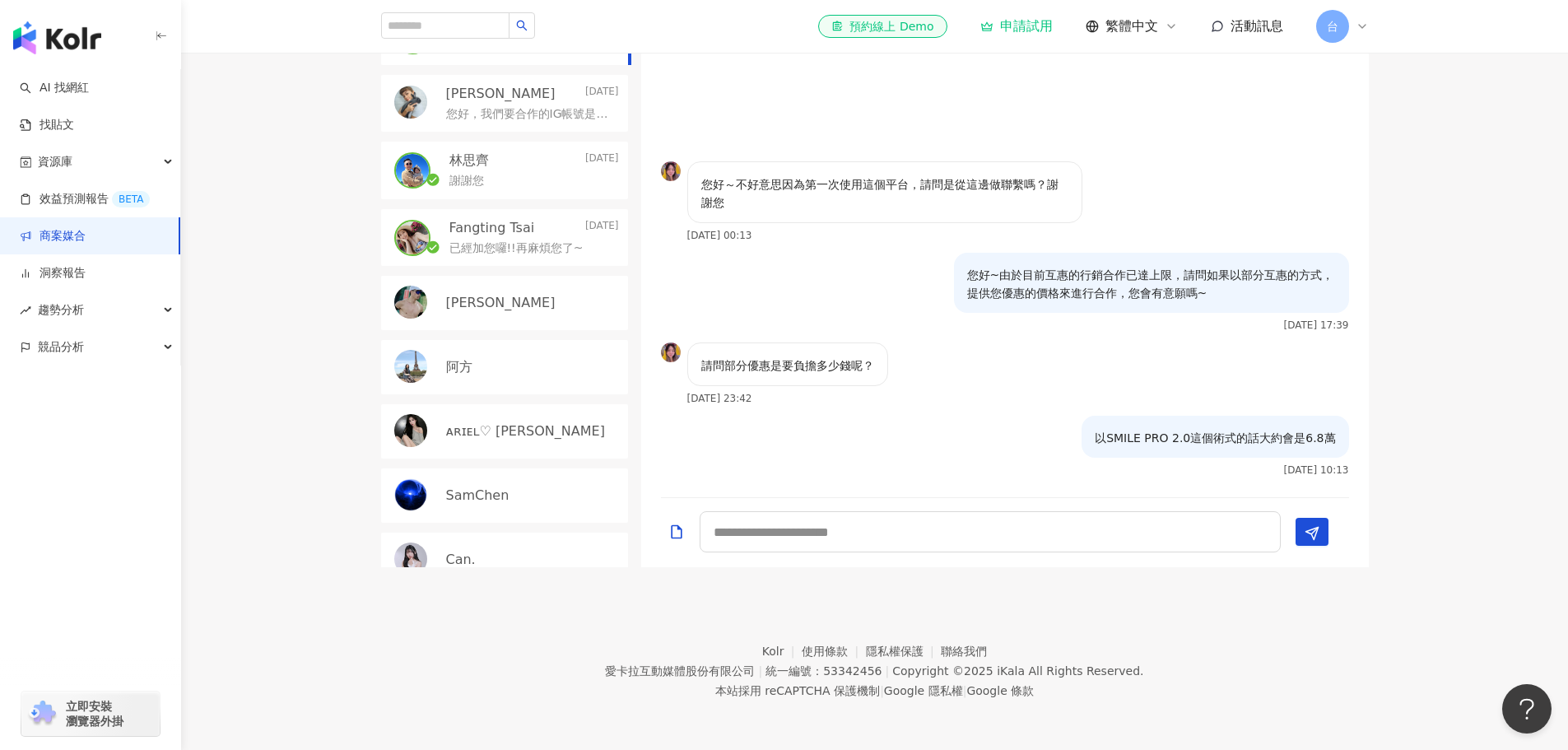
drag, startPoint x: 1186, startPoint y: 384, endPoint x: 1121, endPoint y: 384, distance: 65.0
click at [1121, 384] on div "請問部分優惠是要負擔多少錢呢？ [DATE] 23:42" at bounding box center [1005, 379] width 728 height 74
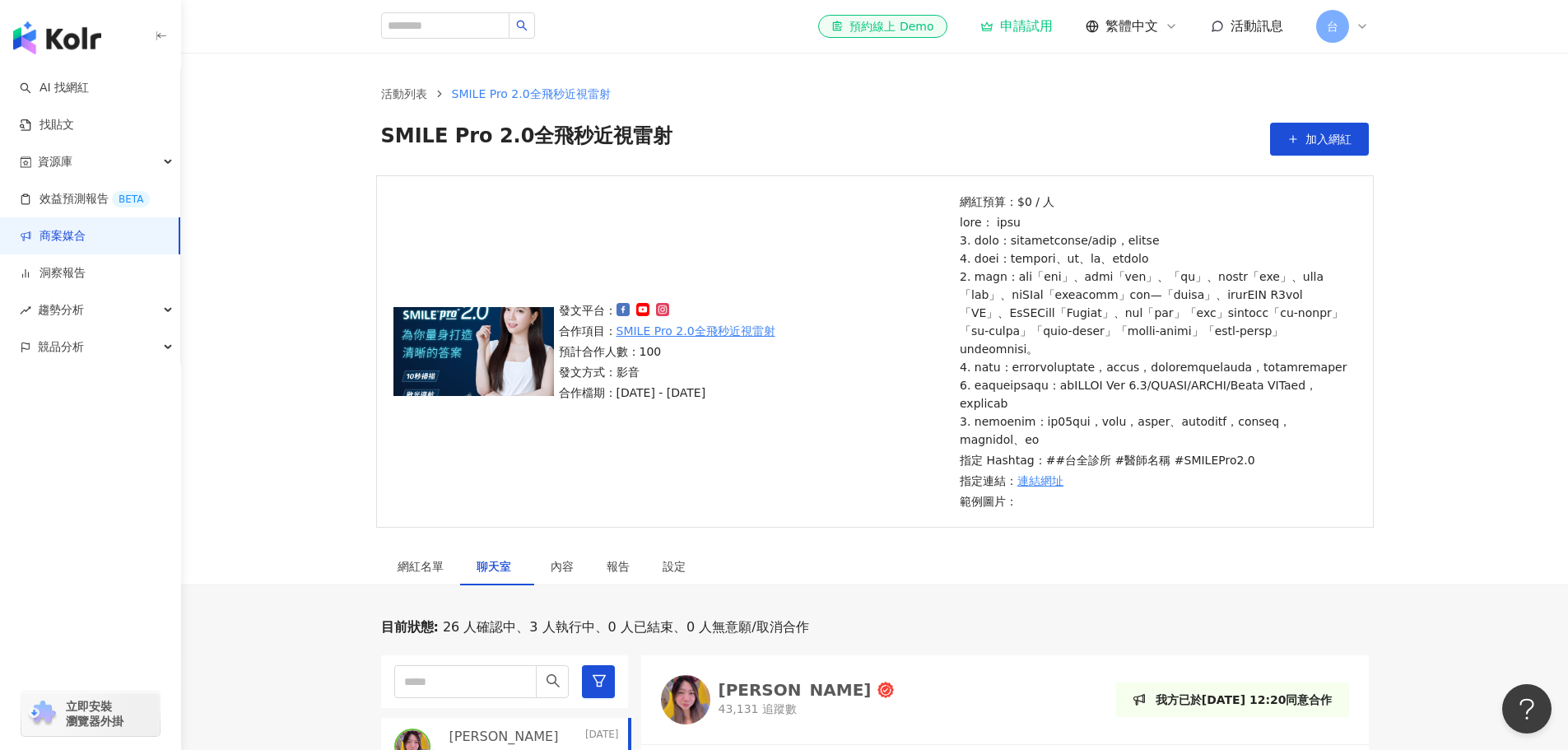
scroll to position [0, 0]
